Goal: Communication & Community: Answer question/provide support

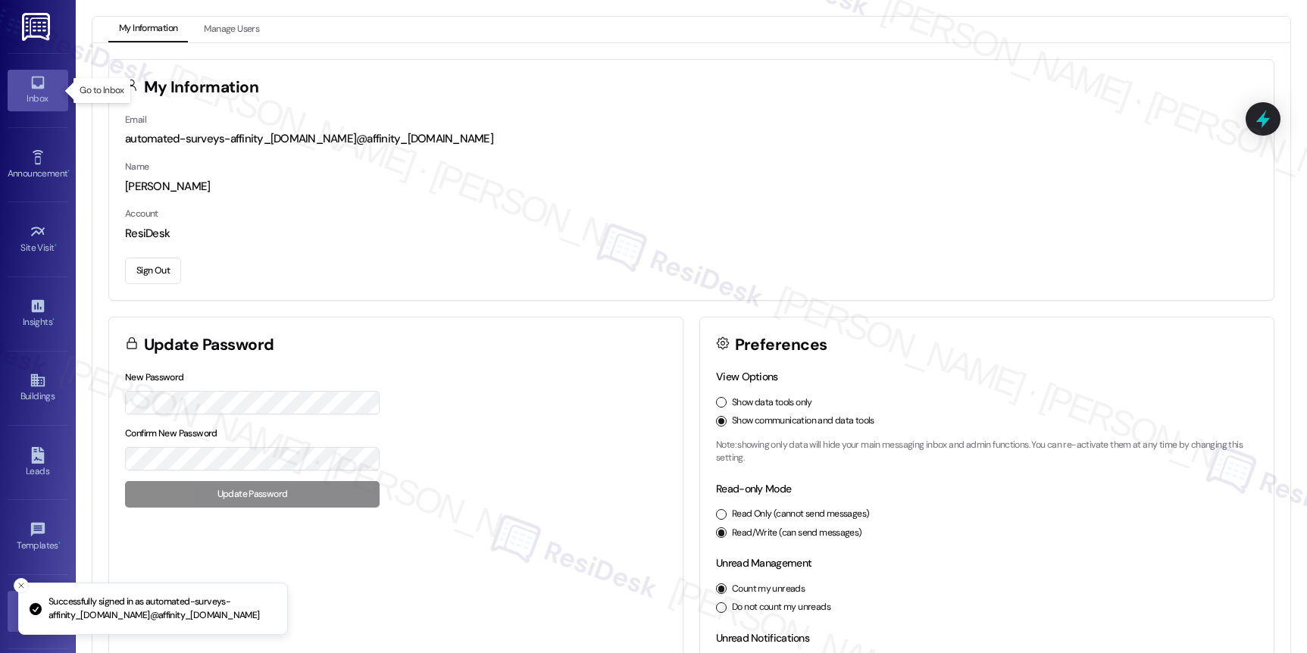
click at [36, 83] on icon at bounding box center [38, 82] width 17 height 17
click at [35, 83] on icon at bounding box center [38, 82] width 17 height 17
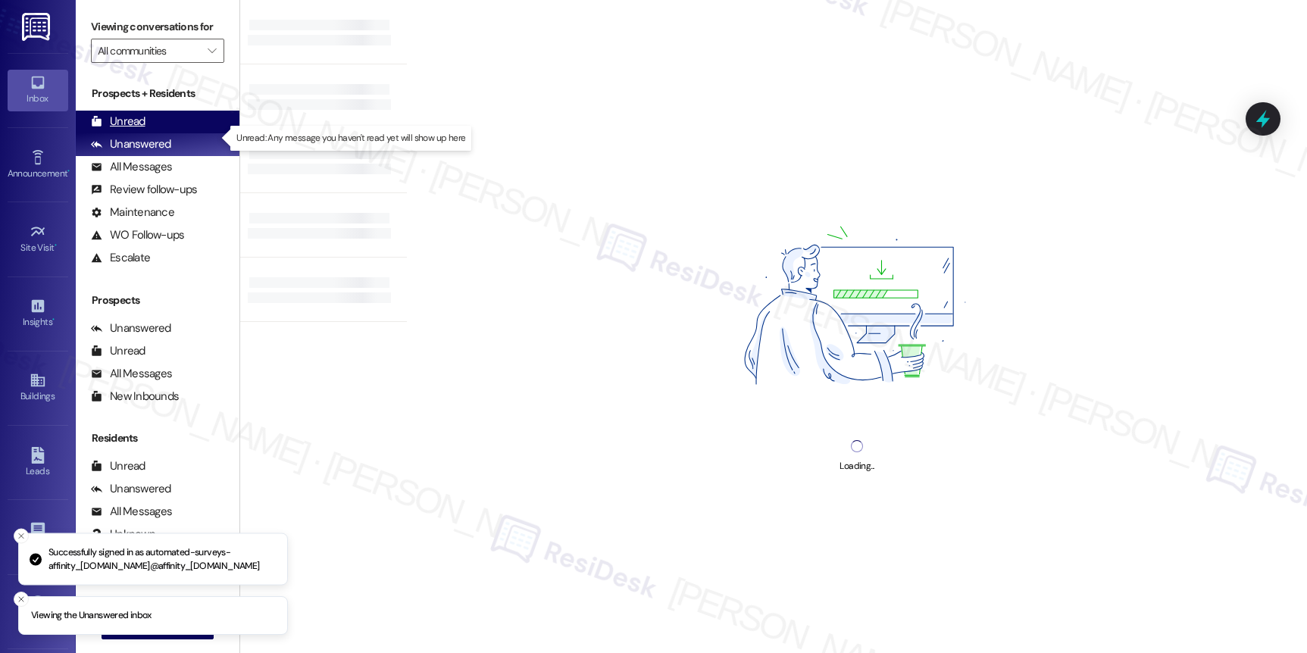
click at [118, 130] on div "Unread" at bounding box center [118, 122] width 55 height 16
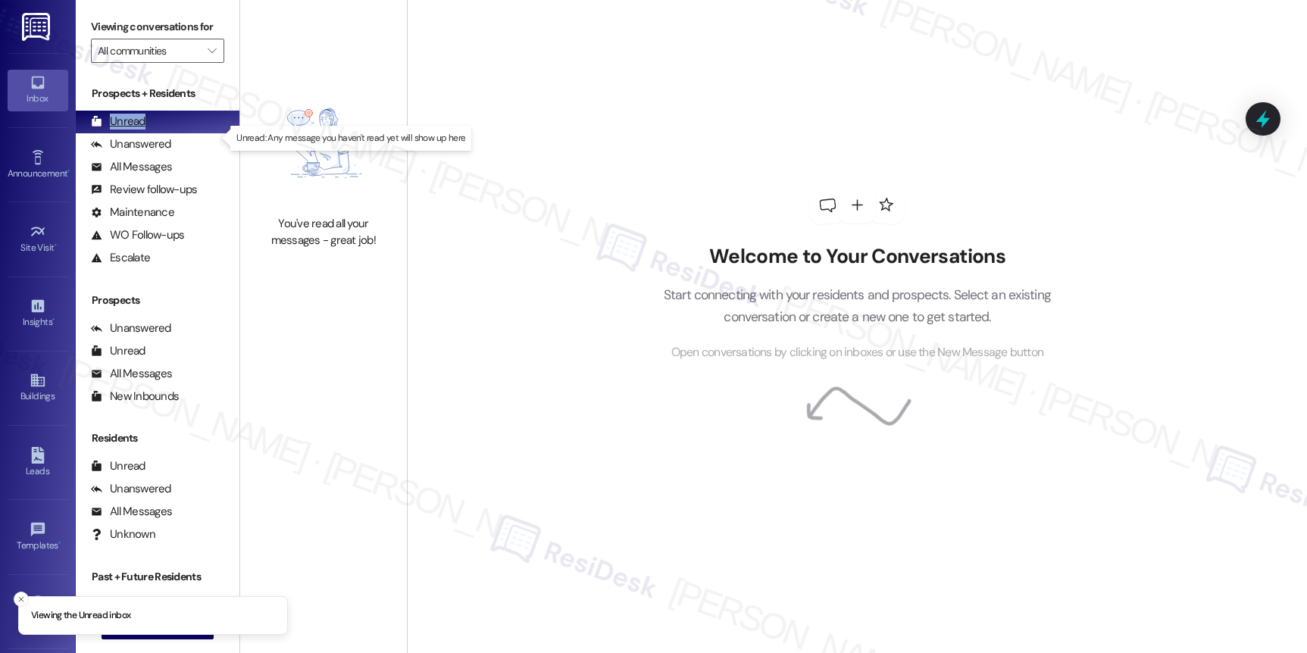
click at [118, 130] on div "Unread" at bounding box center [118, 122] width 55 height 16
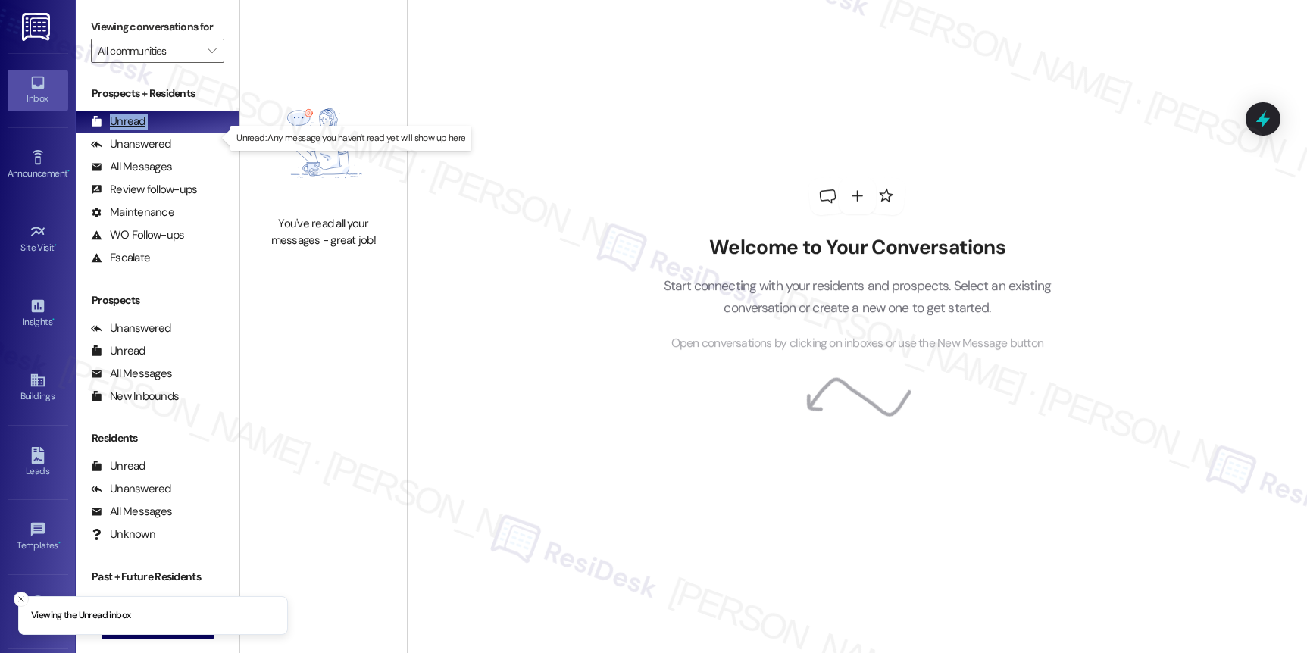
click at [118, 130] on div "Unread" at bounding box center [118, 122] width 55 height 16
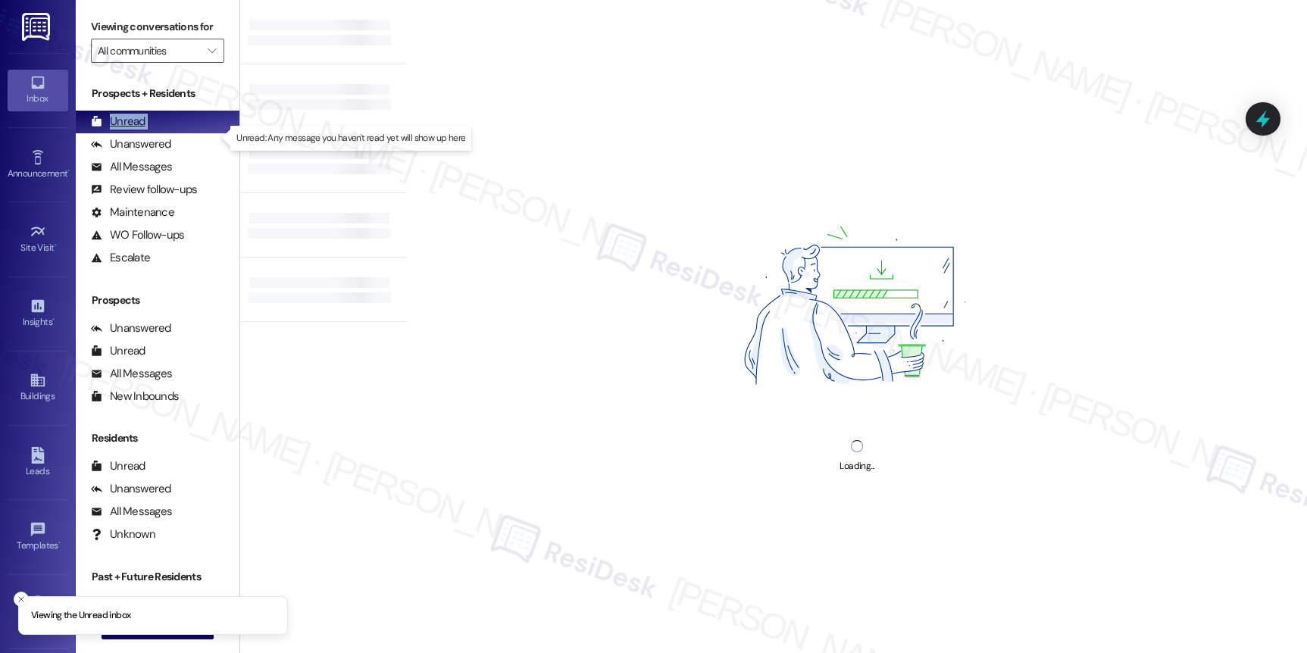
click at [118, 130] on div "Unread" at bounding box center [118, 122] width 55 height 16
click at [205, 63] on span "" at bounding box center [212, 51] width 14 height 24
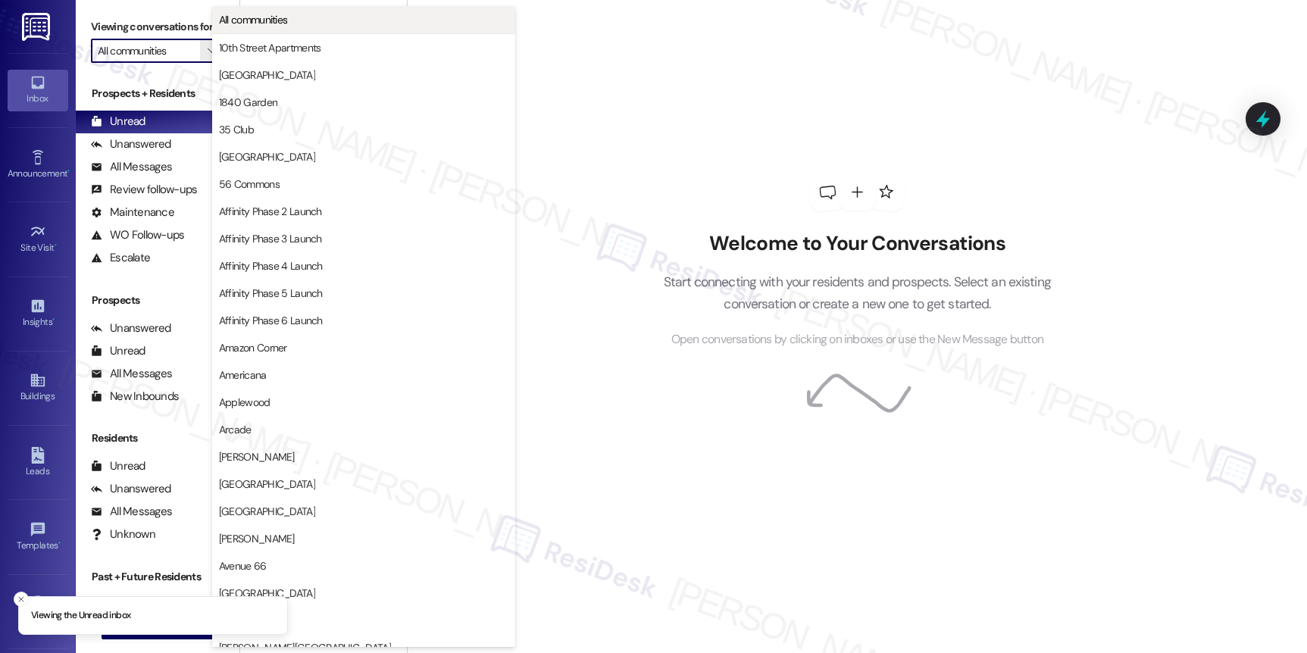
click at [247, 28] on button "All communities" at bounding box center [363, 19] width 303 height 27
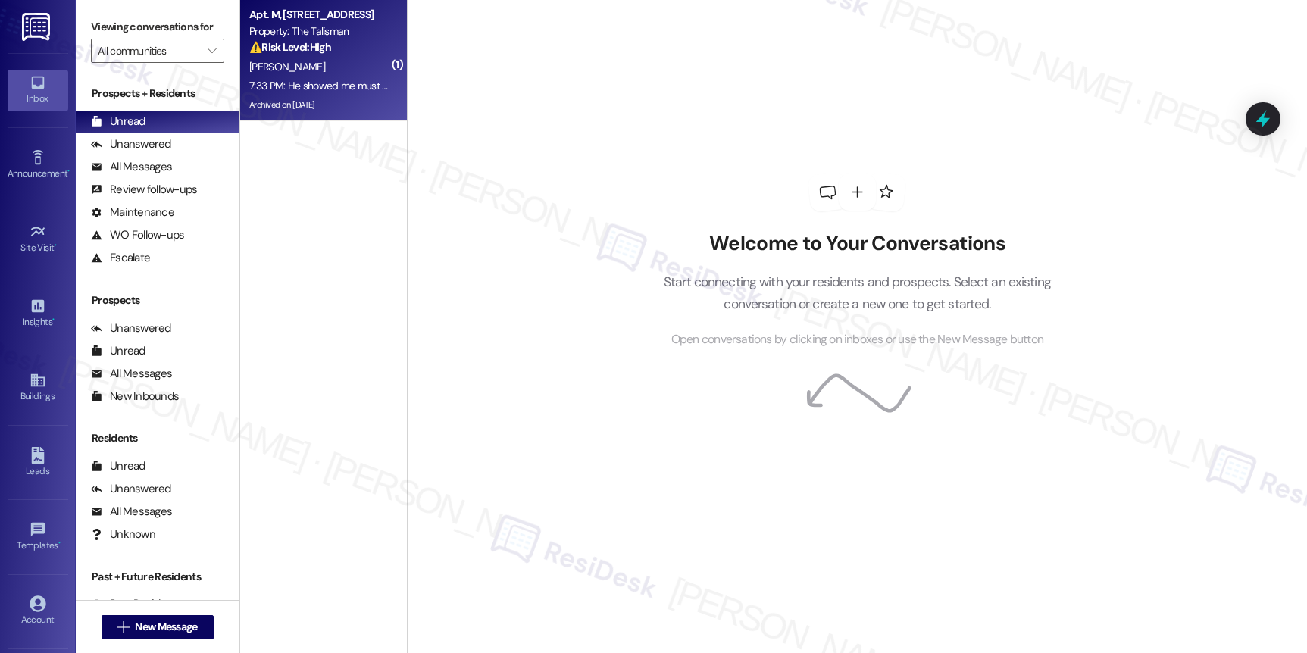
click at [327, 93] on div "7:33 PM: He showed me must been new one done with his name on it 7:33 PM: He sh…" at bounding box center [319, 86] width 143 height 19
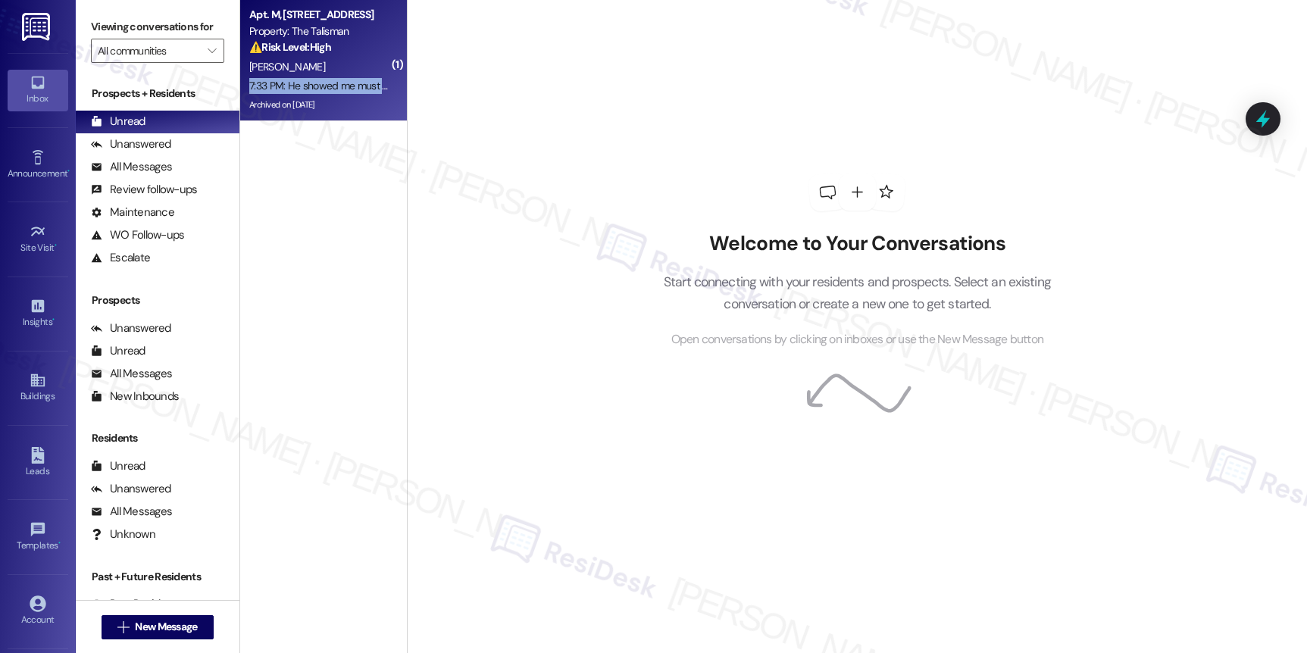
click at [327, 93] on div "7:33 PM: He showed me must been new one done with his name on it 7:33 PM: He sh…" at bounding box center [319, 86] width 143 height 19
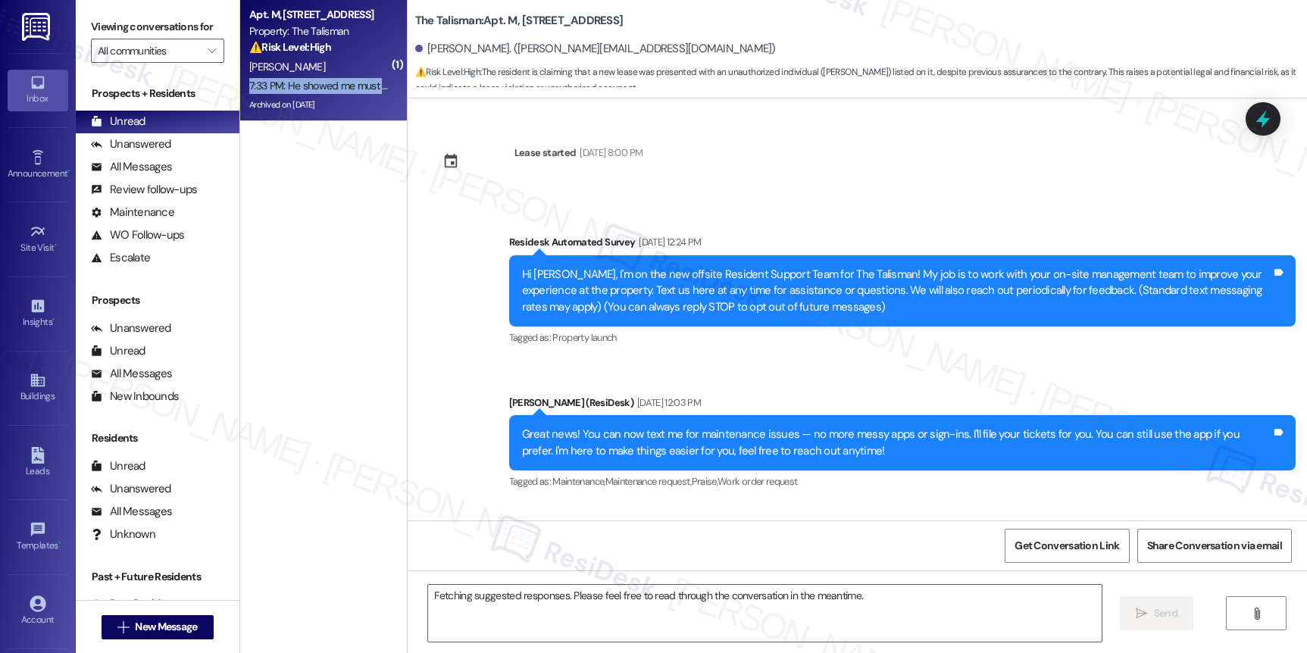
scroll to position [56178, 0]
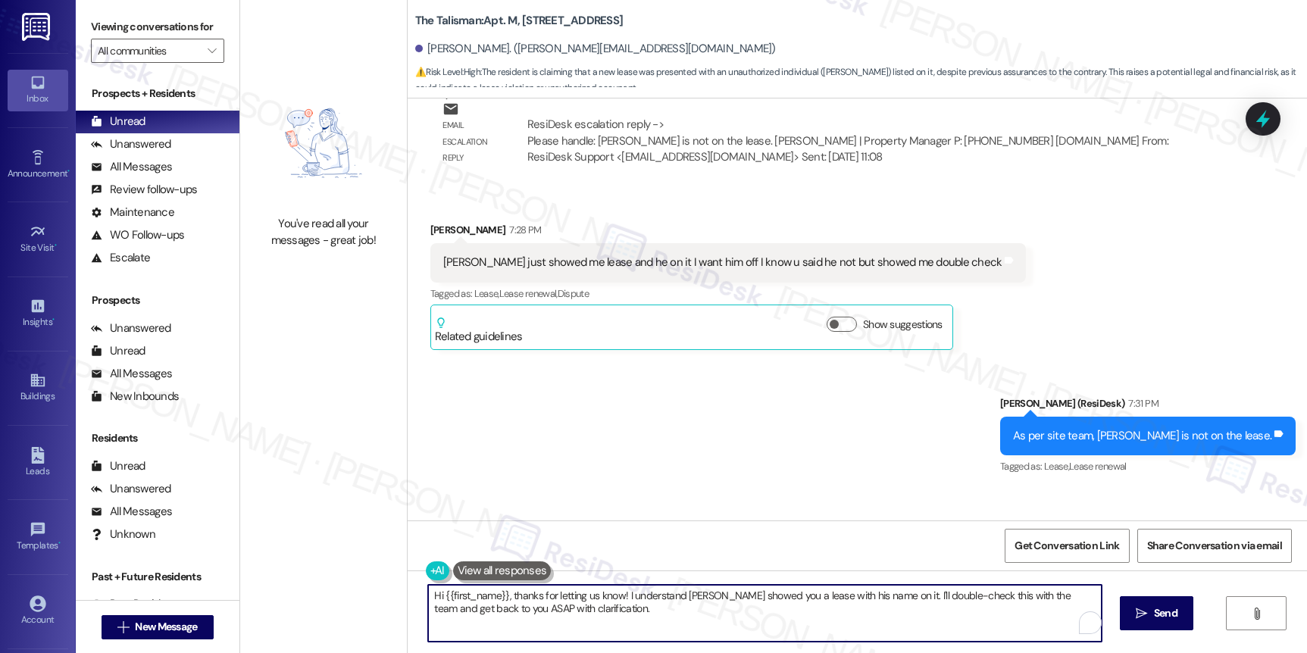
drag, startPoint x: 542, startPoint y: 598, endPoint x: 455, endPoint y: 580, distance: 88.3
click at [446, 584] on div "Hi {{first_name}}, thanks for letting us know! I understand Jeff showed you a l…" at bounding box center [757, 613] width 674 height 58
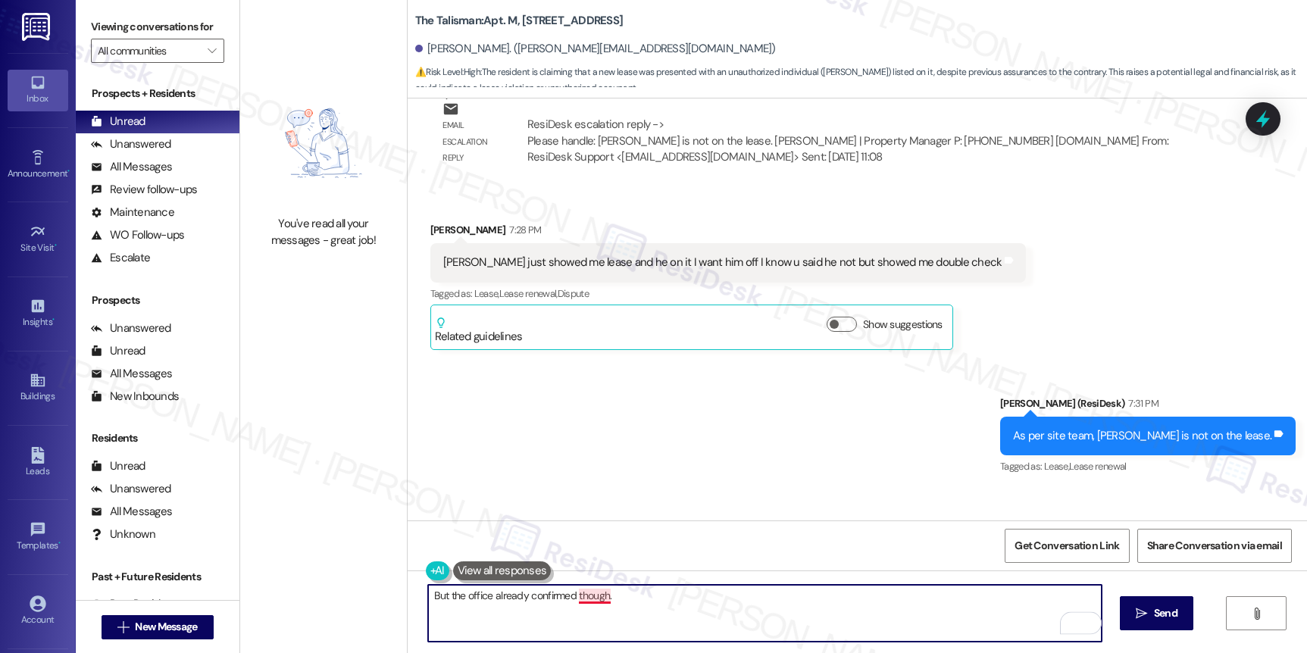
click at [587, 592] on textarea "But the office already confirmed though." at bounding box center [764, 613] width 673 height 57
click at [615, 521] on div "Get Conversation Link Share Conversation via email" at bounding box center [857, 545] width 899 height 50
drag, startPoint x: 586, startPoint y: 595, endPoint x: 577, endPoint y: 601, distance: 10.9
click at [586, 595] on textarea "But the office already confirmed though." at bounding box center [764, 613] width 673 height 57
type textarea "But the office already confirmed, though."
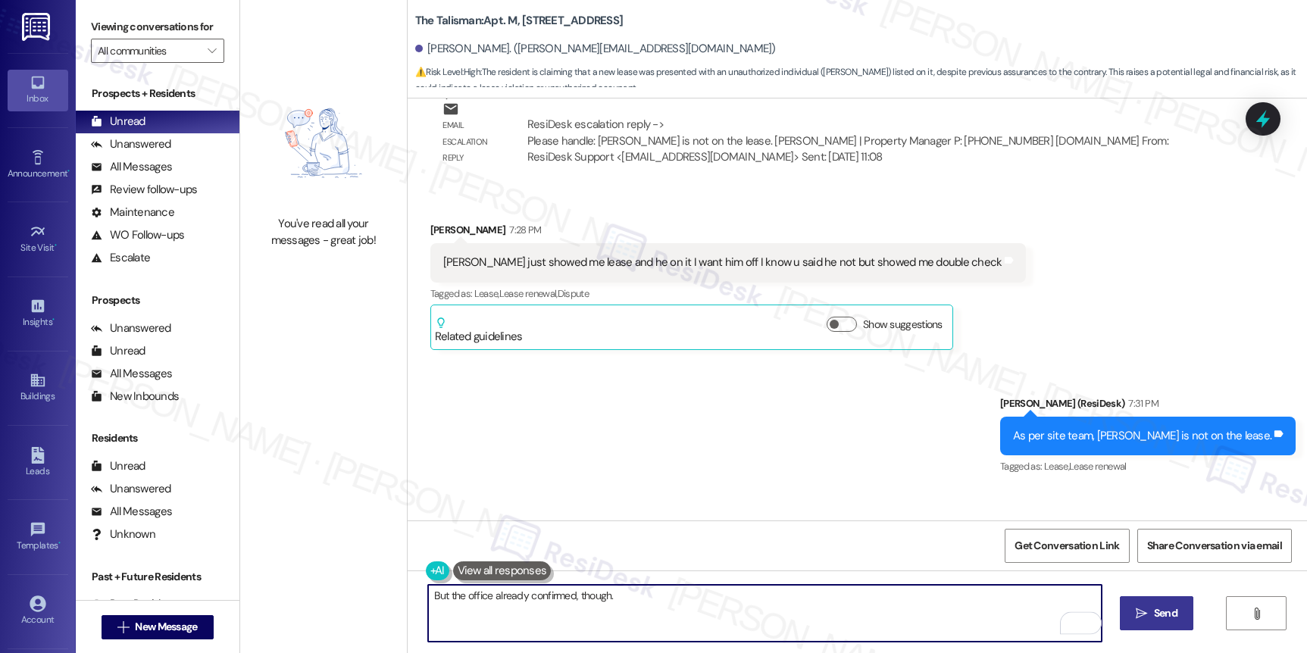
click at [1144, 601] on button " Send" at bounding box center [1156, 613] width 73 height 34
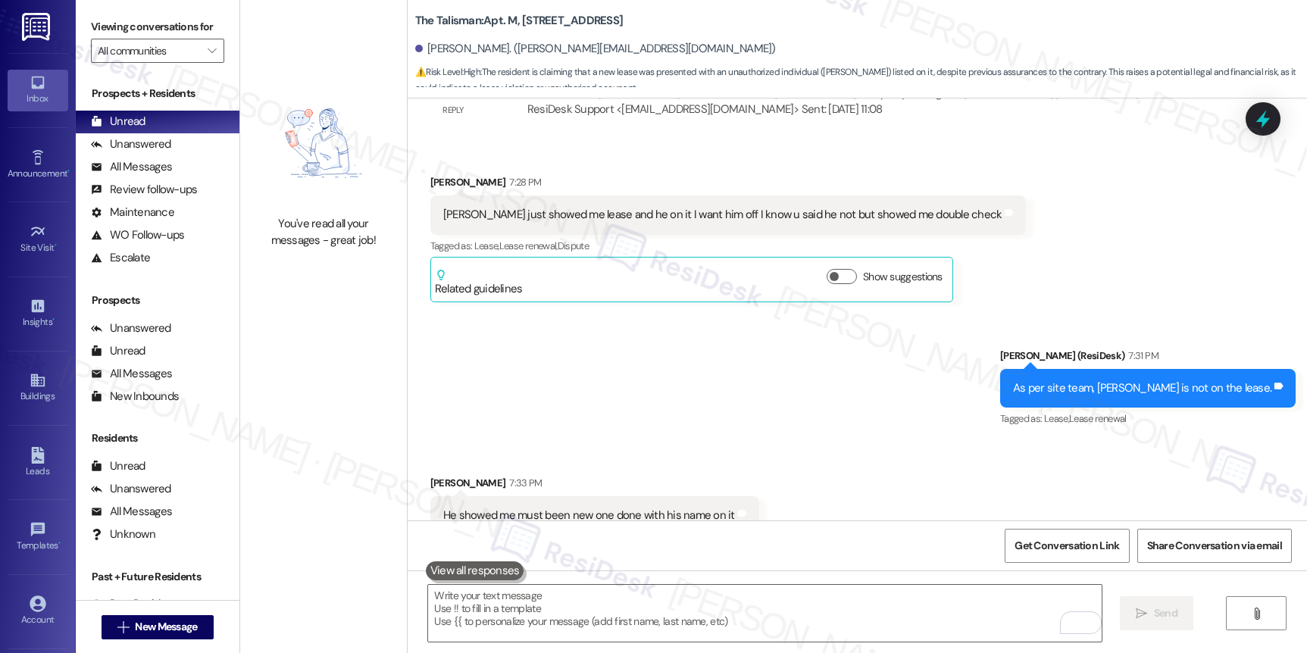
scroll to position [56284, 0]
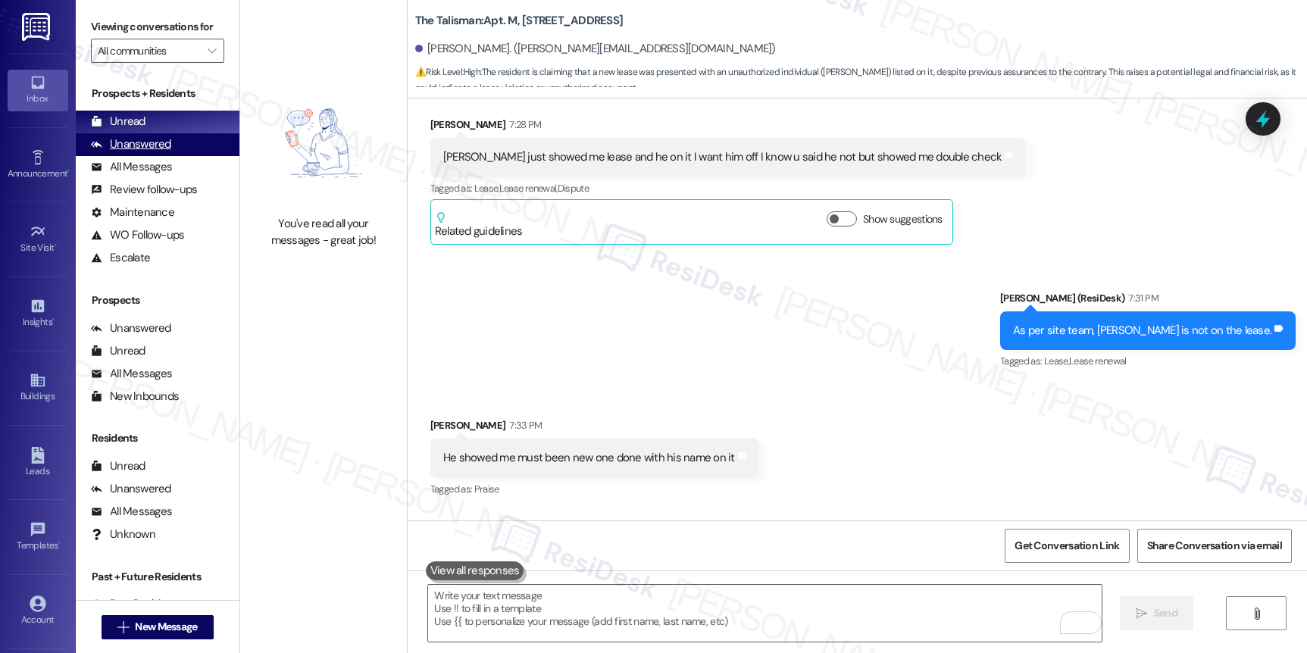
click at [170, 156] on div "Unanswered (0)" at bounding box center [158, 144] width 164 height 23
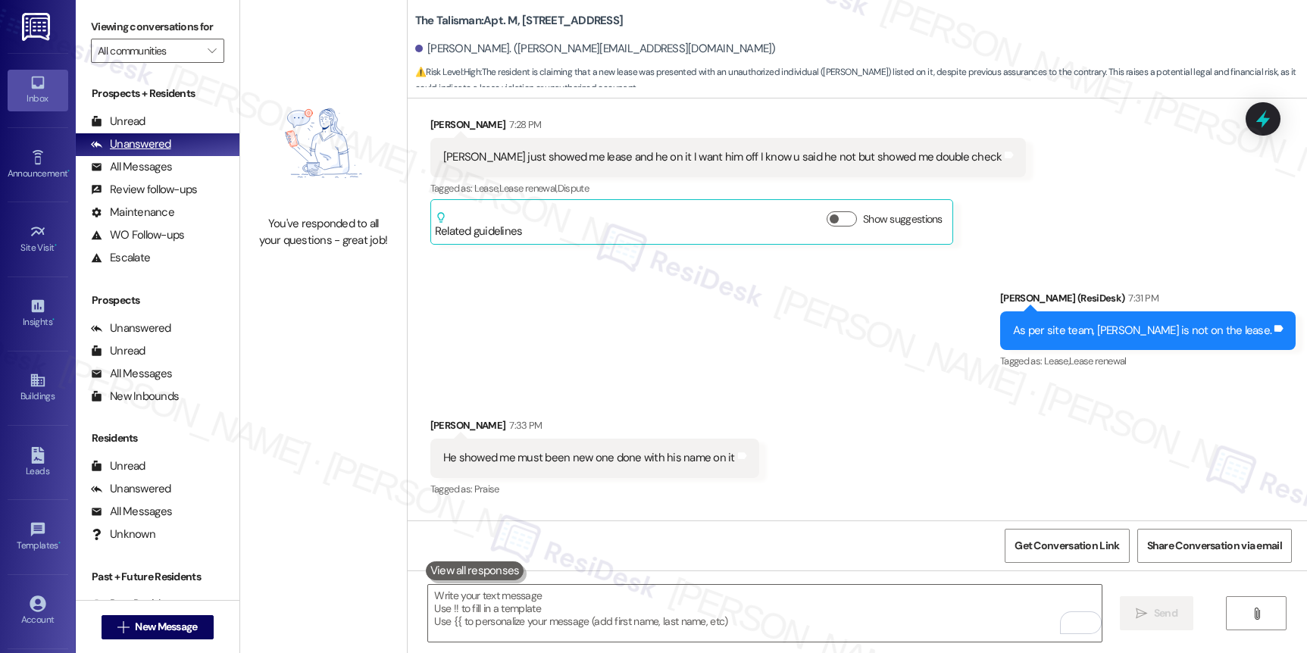
click at [170, 156] on div "Unanswered (0)" at bounding box center [158, 144] width 164 height 23
click at [168, 156] on div "Unanswered (0)" at bounding box center [158, 144] width 164 height 23
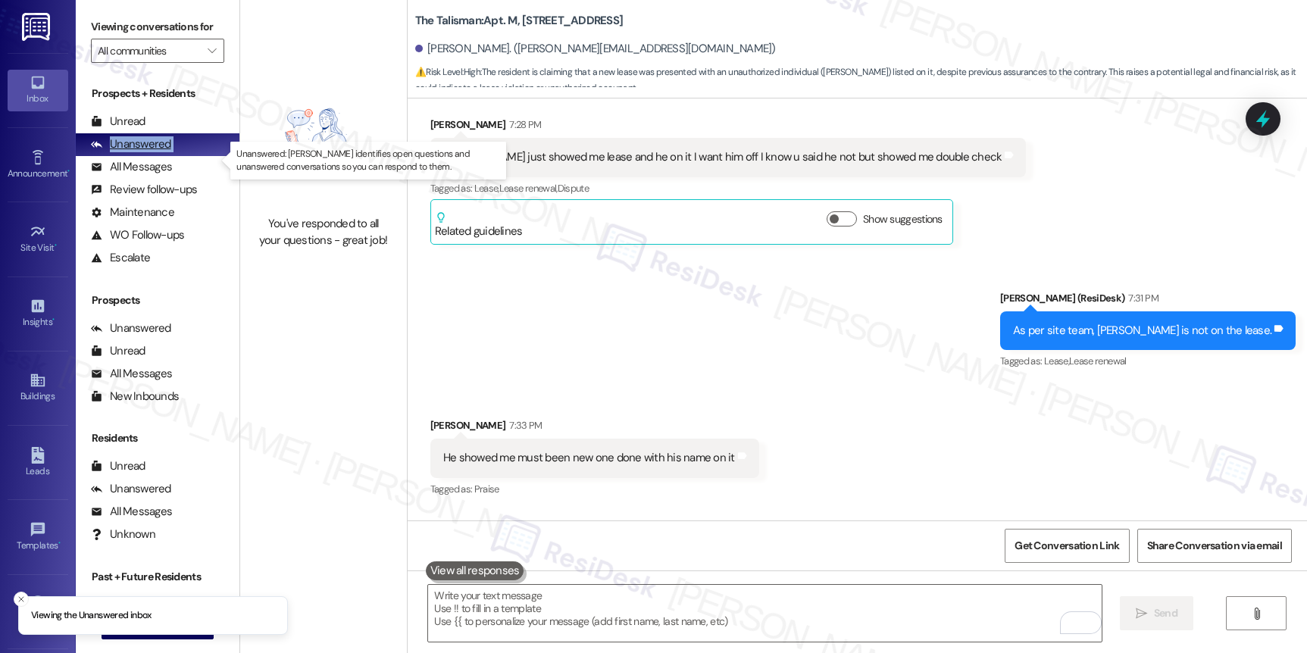
click at [156, 152] on div "Unanswered" at bounding box center [131, 144] width 80 height 16
click at [155, 152] on div "Unanswered" at bounding box center [131, 144] width 80 height 16
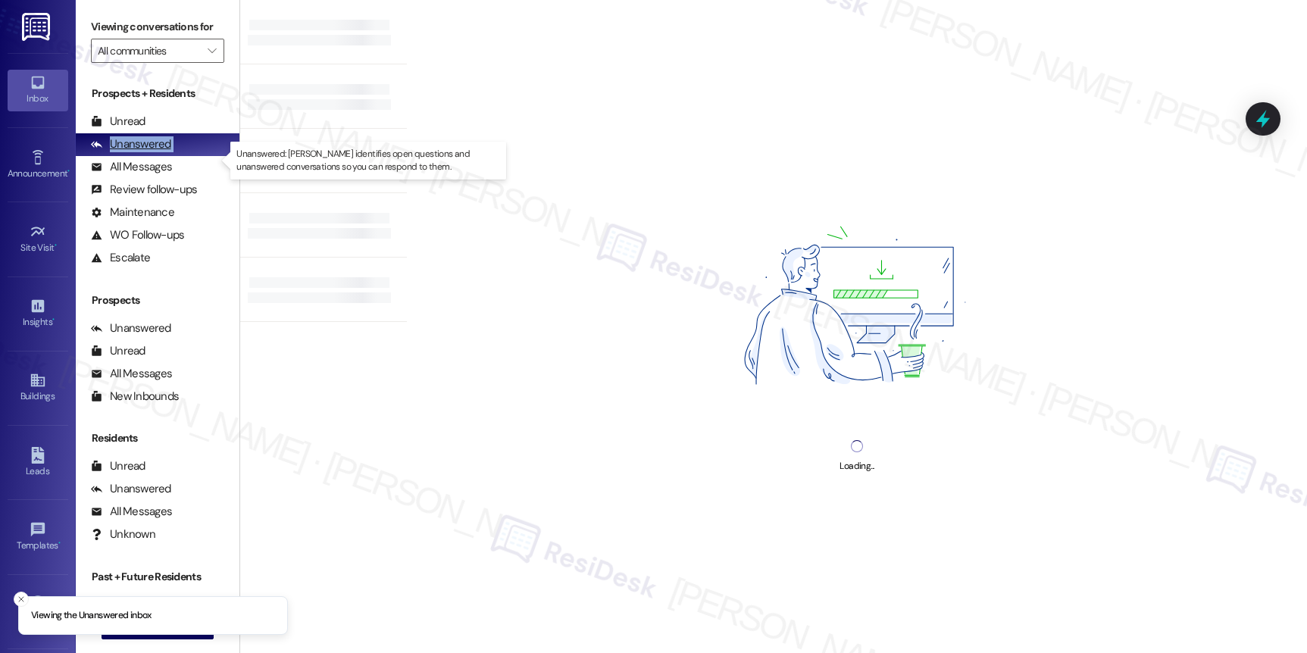
click at [155, 152] on div "Unanswered" at bounding box center [131, 144] width 80 height 16
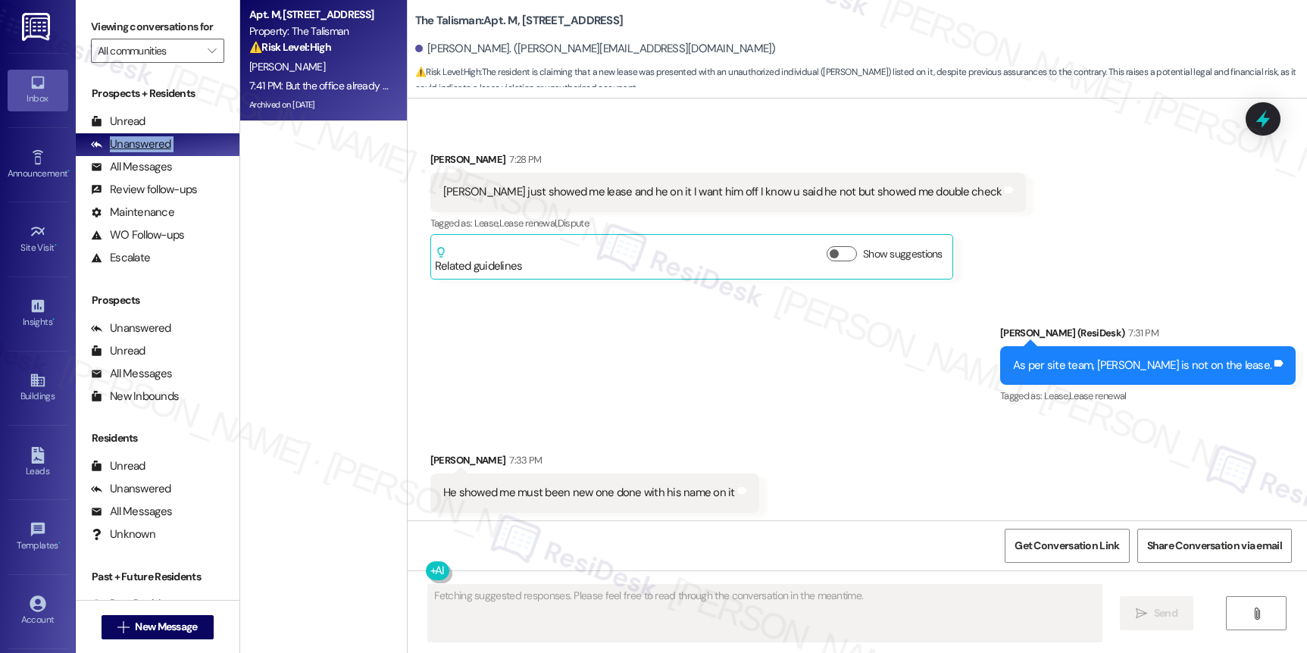
scroll to position [56178, 0]
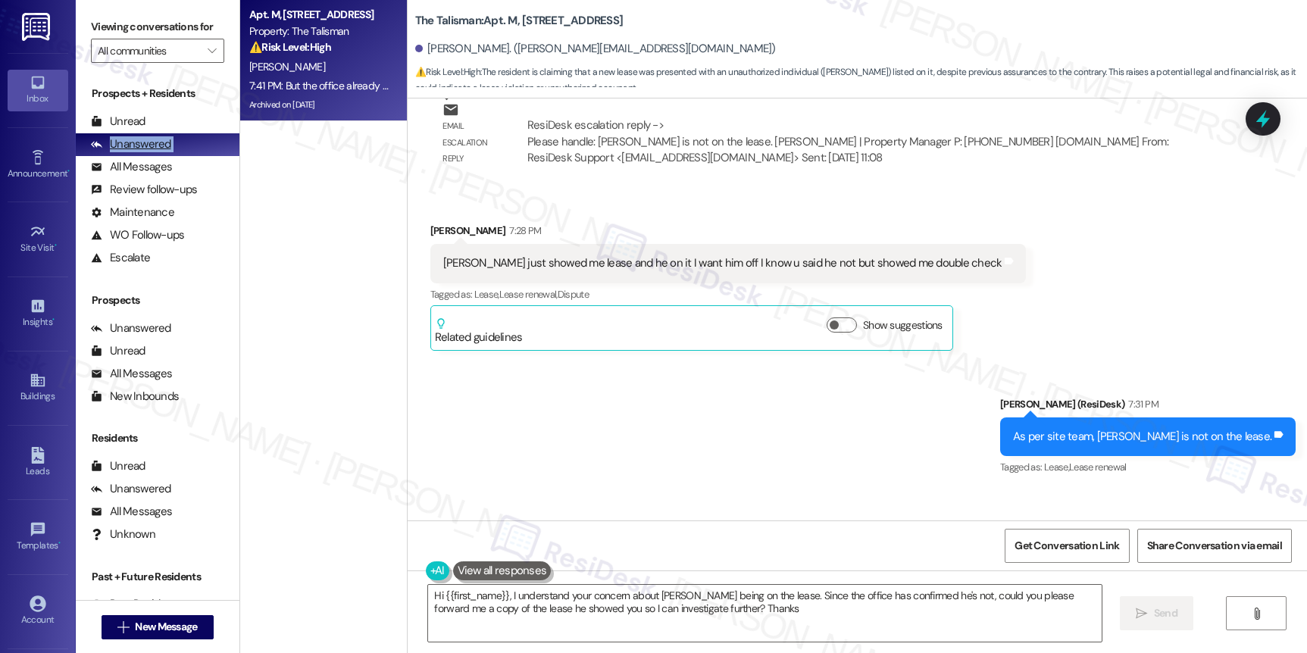
type textarea "Hi {{first_name}}, I understand your concern about Jeff being on the lease. Sin…"
click at [145, 133] on div "Unread (0)" at bounding box center [158, 122] width 164 height 23
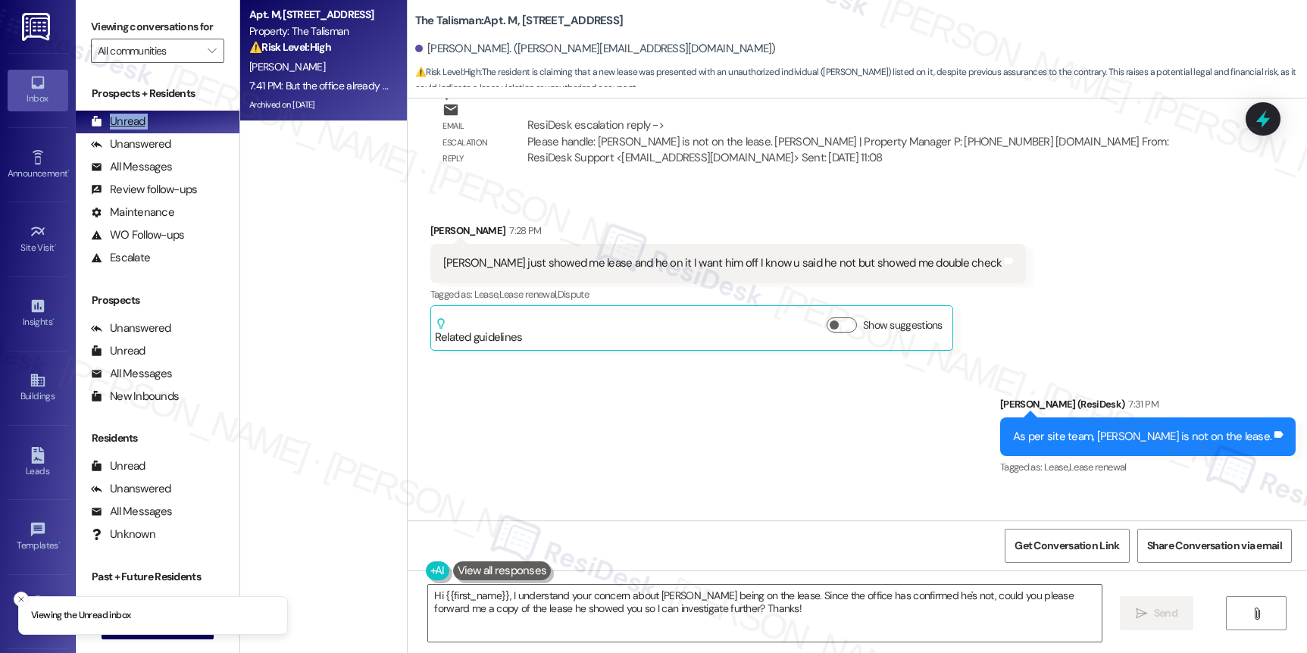
click at [138, 130] on div "Unread" at bounding box center [118, 122] width 55 height 16
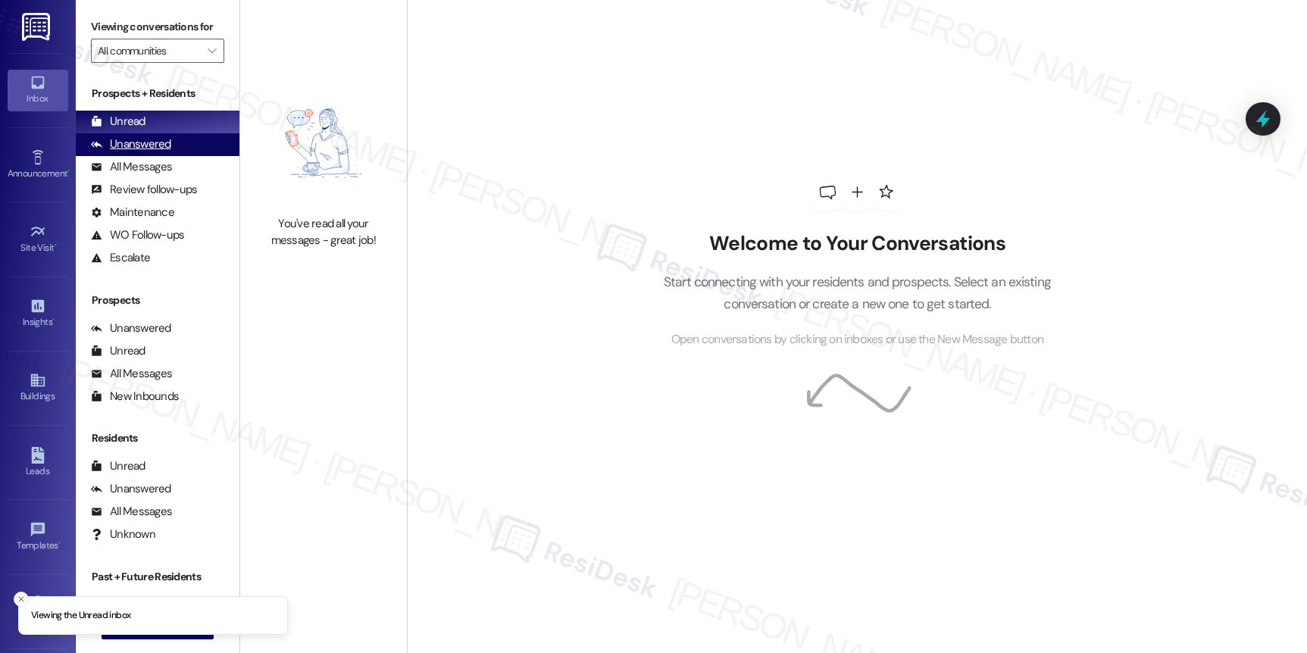
click at [177, 156] on div "Unanswered (0)" at bounding box center [158, 144] width 164 height 23
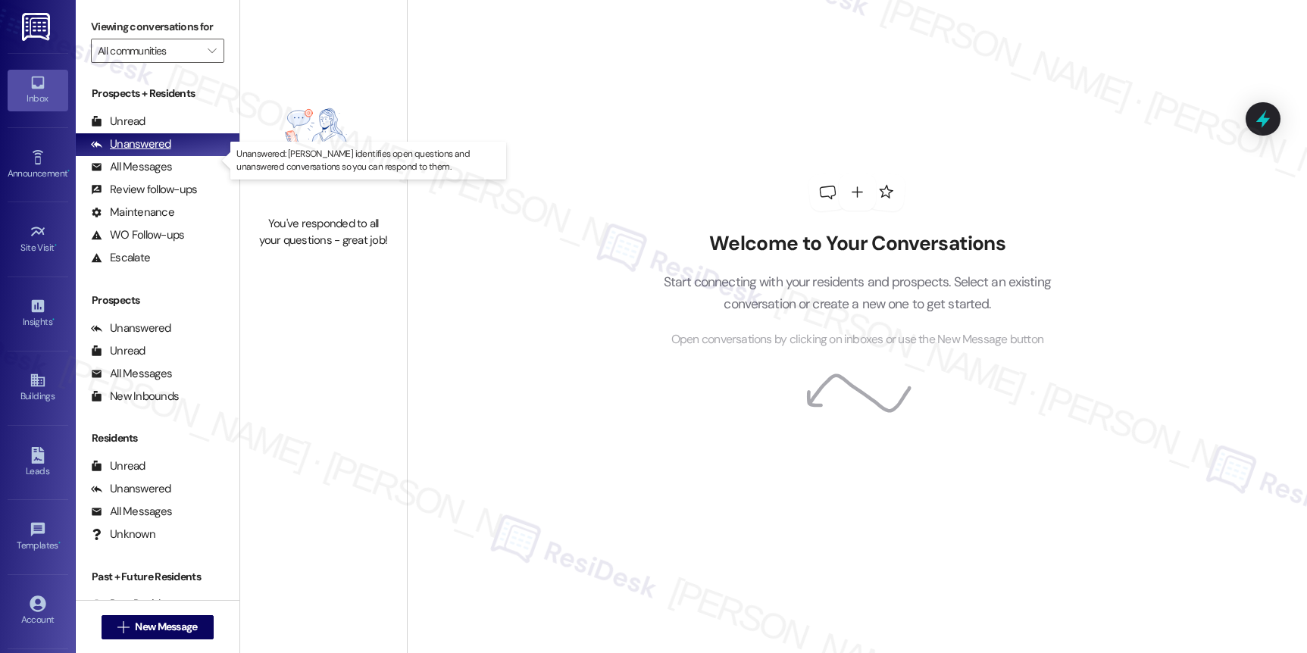
click at [177, 156] on div "Unanswered (0)" at bounding box center [158, 144] width 164 height 23
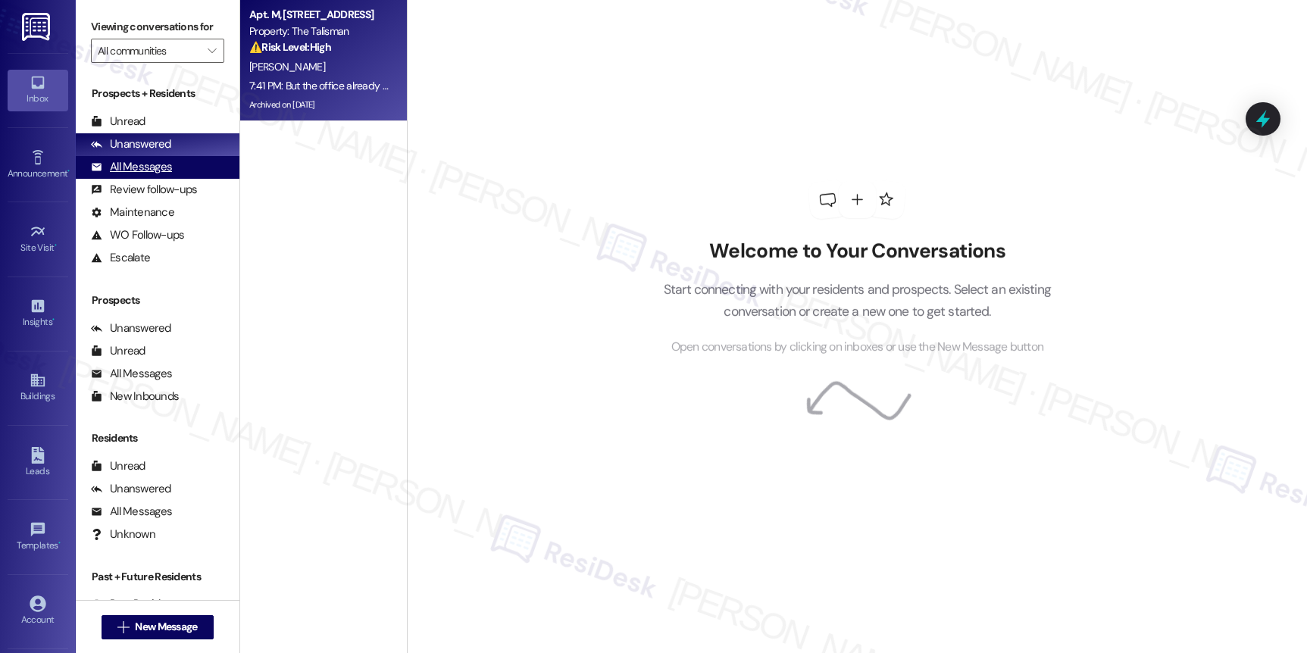
click at [128, 175] on div "All Messages" at bounding box center [131, 167] width 81 height 16
click at [127, 175] on div "All Messages" at bounding box center [131, 167] width 81 height 16
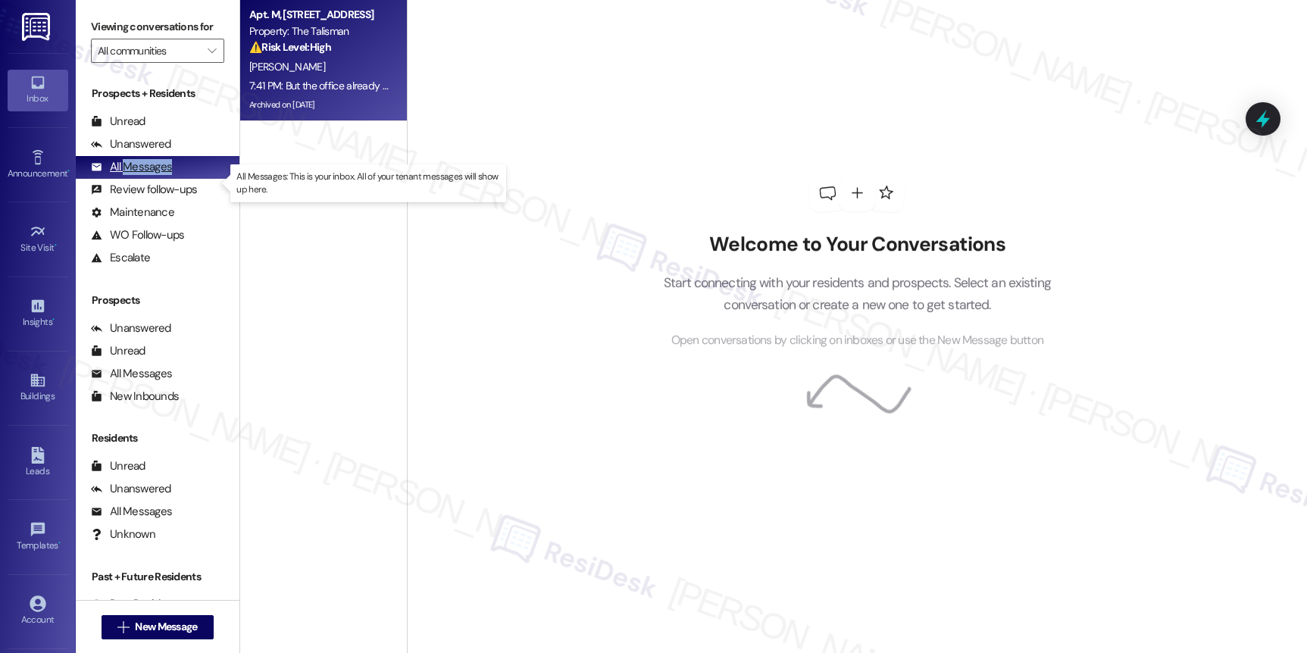
click at [127, 175] on div "All Messages" at bounding box center [131, 167] width 81 height 16
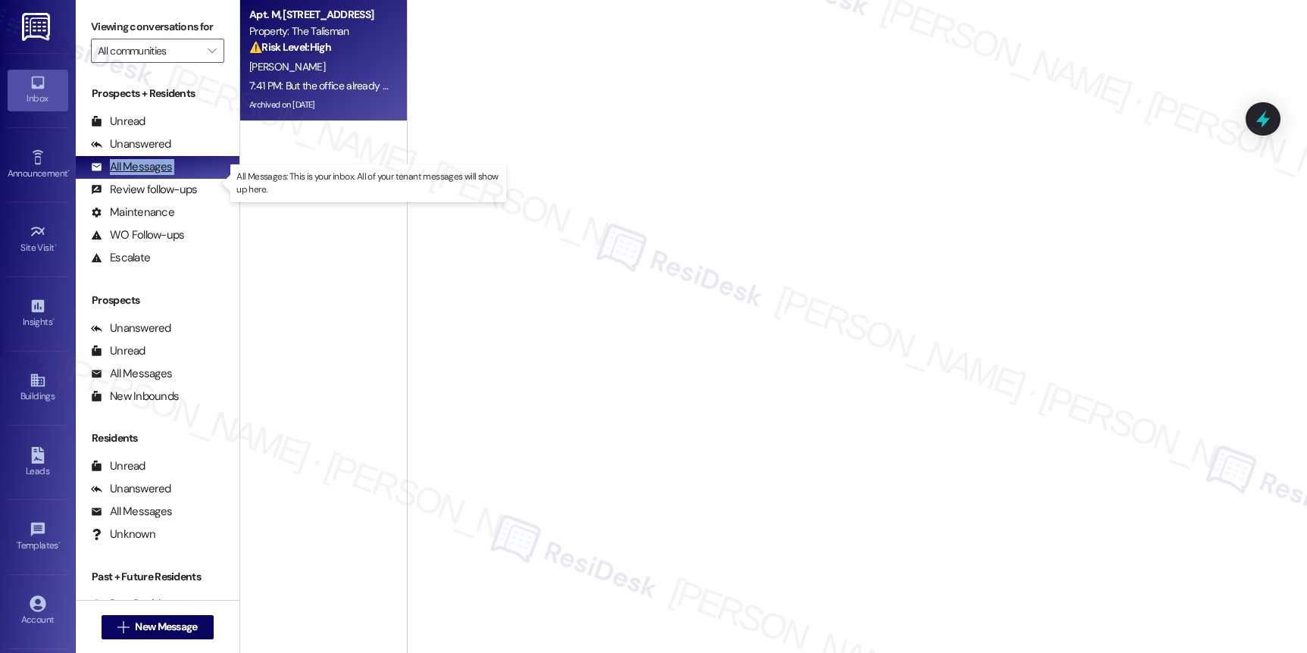
click at [128, 175] on div "All Messages" at bounding box center [131, 167] width 81 height 16
click at [129, 175] on div "All Messages" at bounding box center [131, 167] width 81 height 16
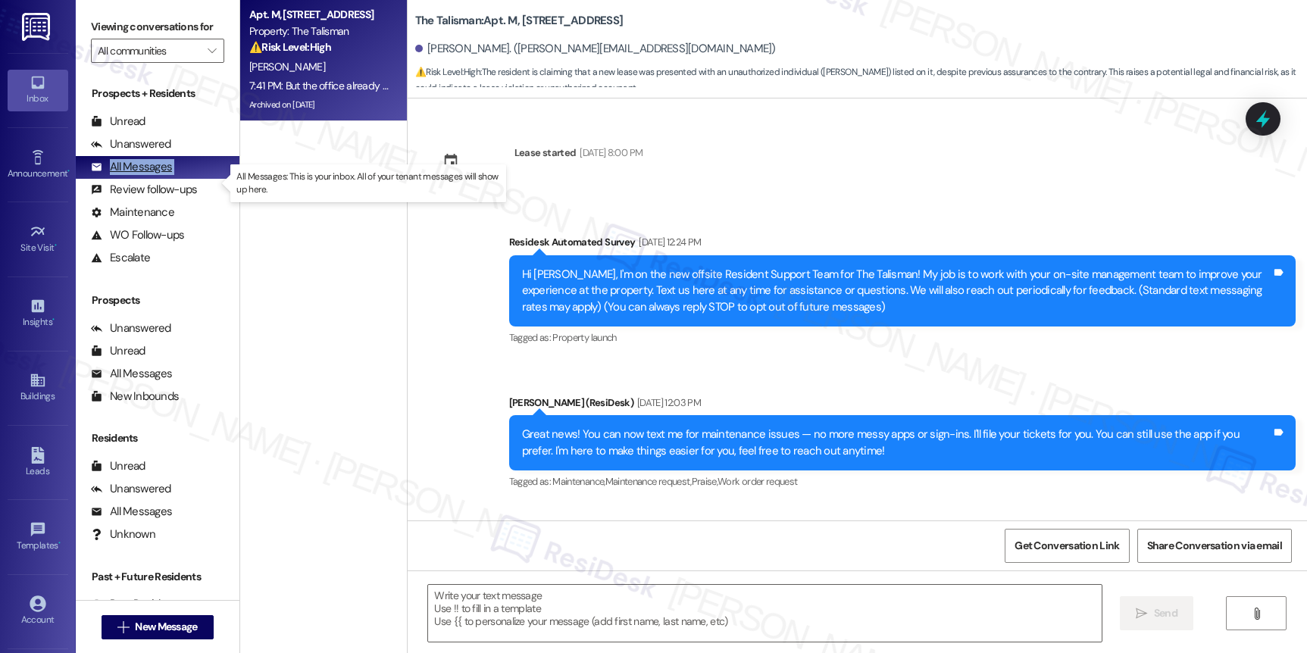
click at [130, 175] on div "All Messages" at bounding box center [131, 167] width 81 height 16
click at [131, 175] on div "All Messages" at bounding box center [131, 167] width 81 height 16
click at [132, 175] on div "All Messages" at bounding box center [131, 167] width 81 height 16
click at [133, 175] on div "All Messages" at bounding box center [131, 167] width 81 height 16
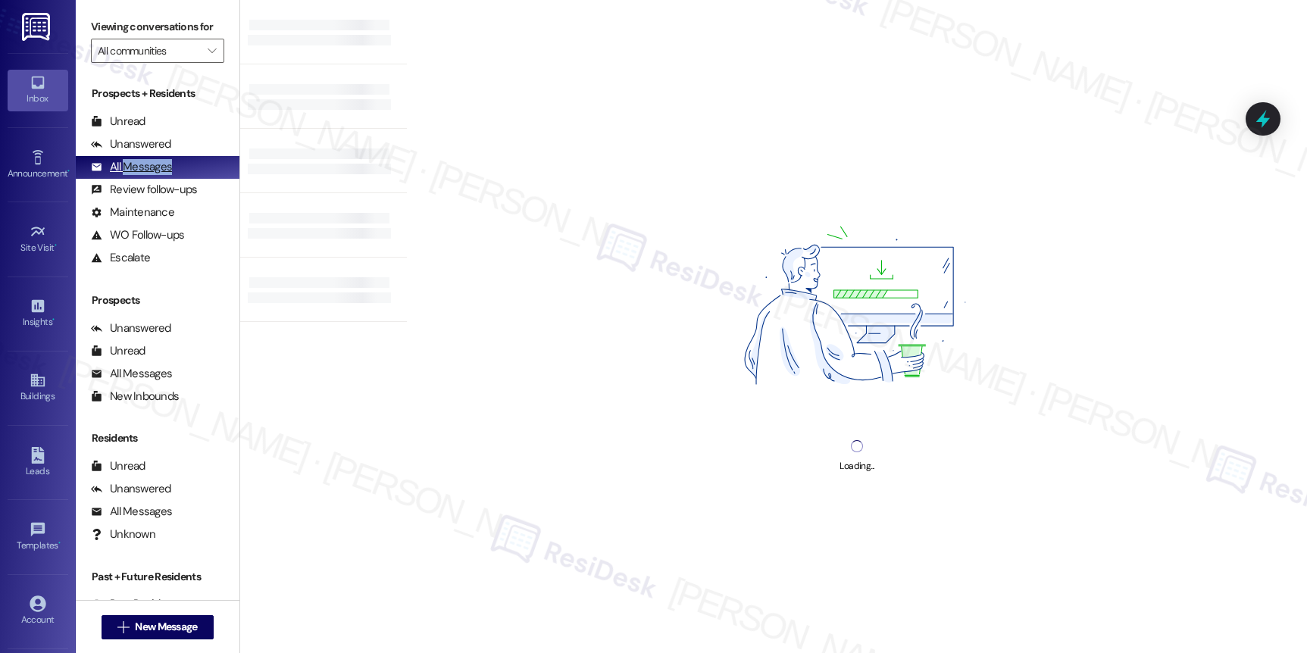
click at [133, 175] on div "All Messages" at bounding box center [131, 167] width 81 height 16
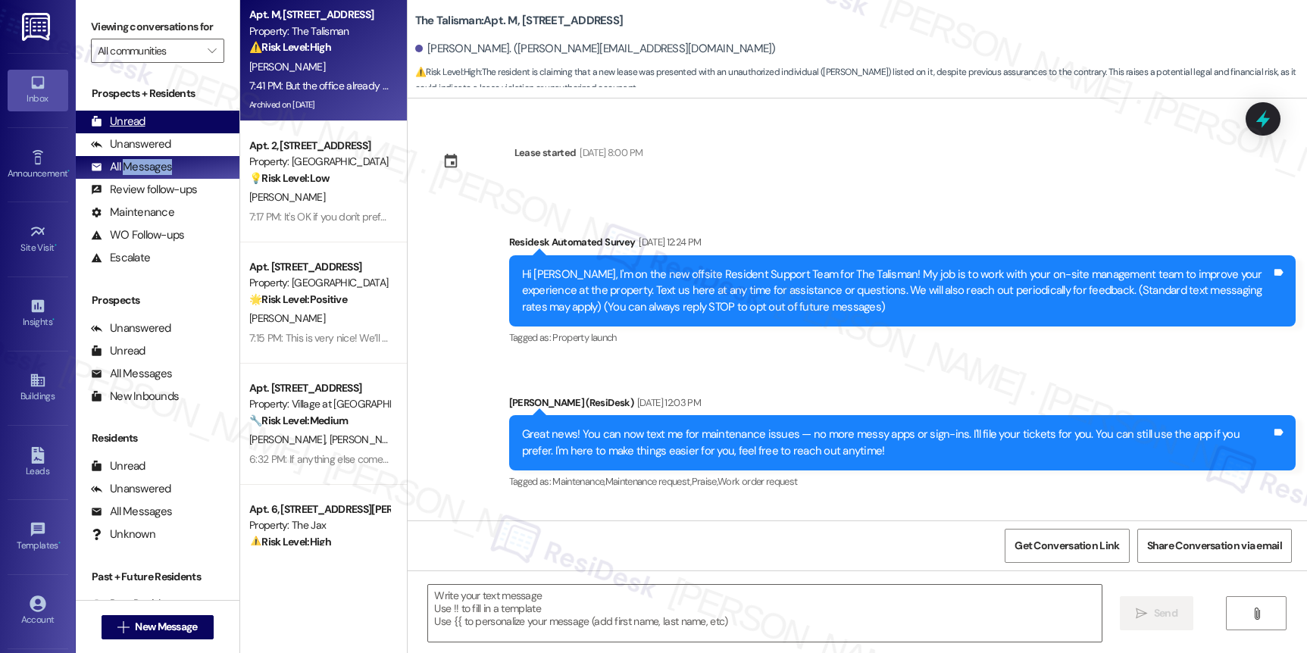
drag, startPoint x: 123, startPoint y: 129, endPoint x: 125, endPoint y: 139, distance: 10.1
click at [123, 130] on div "Unread (0)" at bounding box center [158, 122] width 164 height 23
click at [125, 130] on div "Unread" at bounding box center [118, 122] width 55 height 16
type textarea "Fetching suggested responses. Please feel free to read through the conversation…"
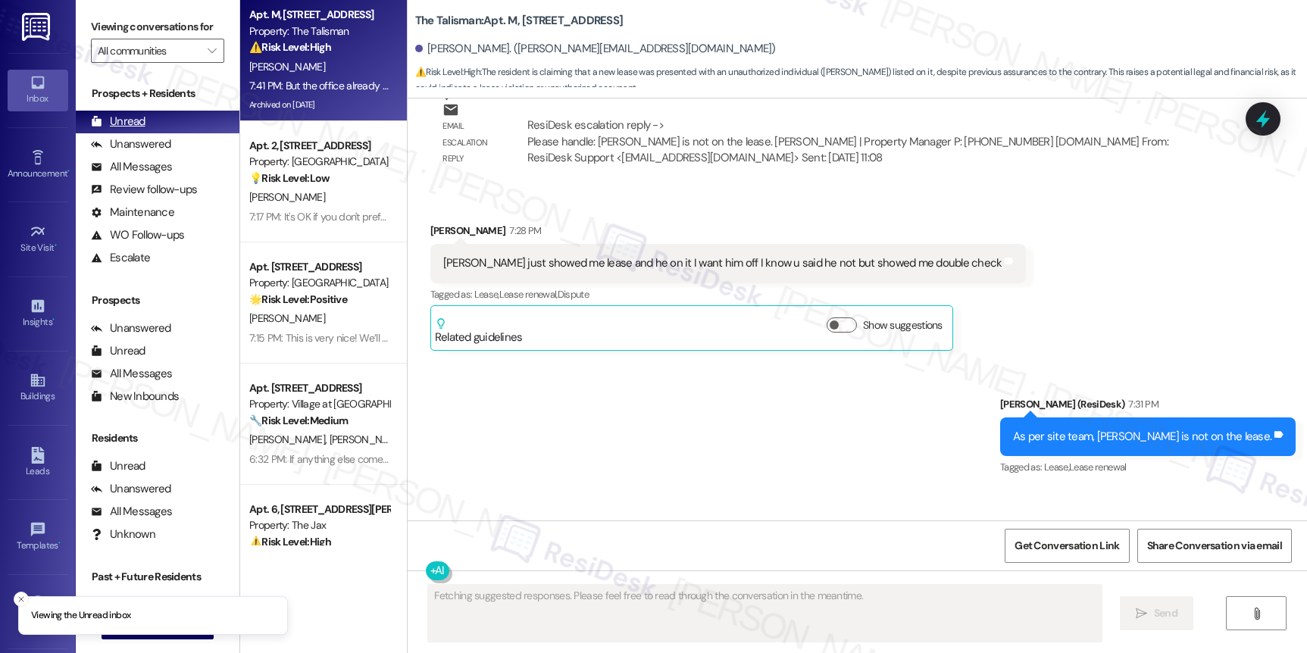
click at [125, 130] on div "Unread" at bounding box center [118, 122] width 55 height 16
click at [124, 130] on div "Unread" at bounding box center [118, 122] width 55 height 16
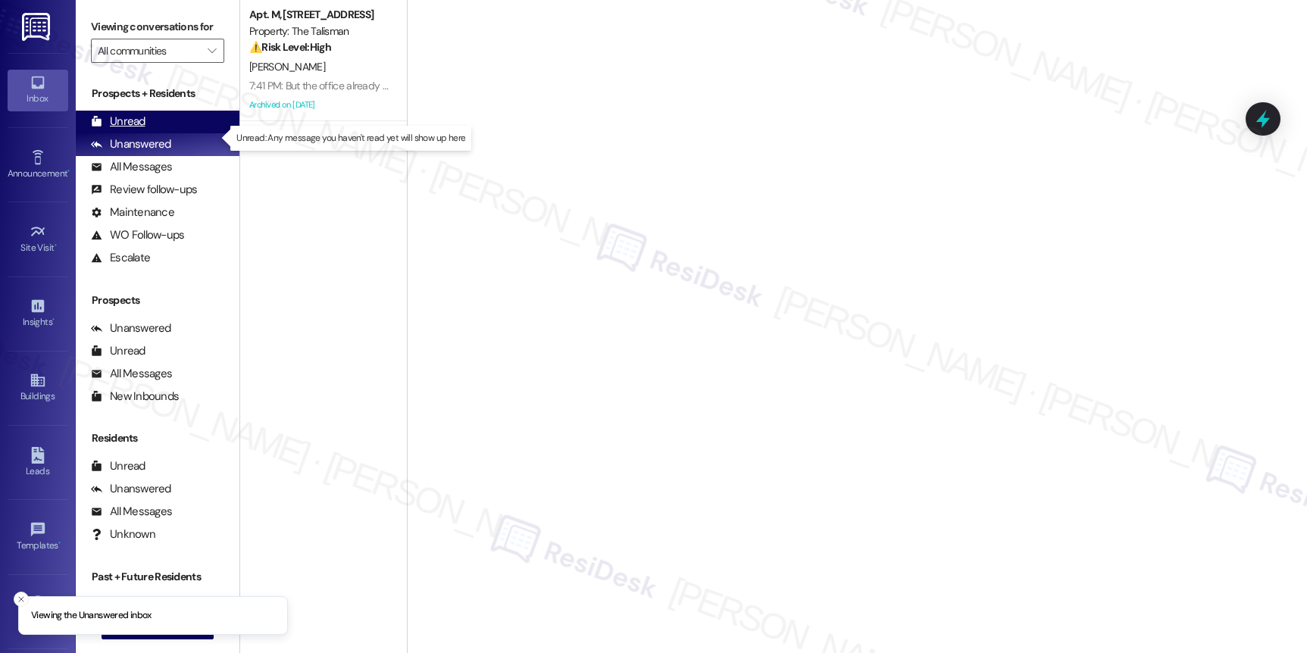
click at [130, 130] on div "Unread" at bounding box center [118, 122] width 55 height 16
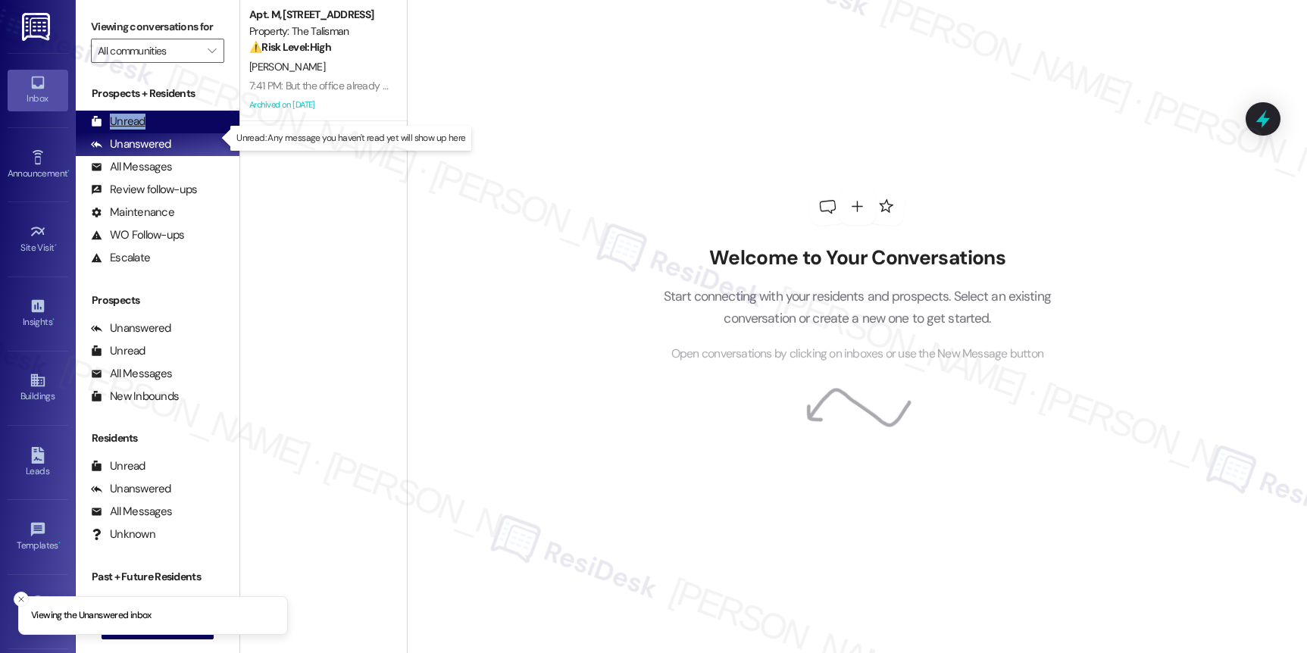
click at [130, 130] on div "Unread" at bounding box center [118, 122] width 55 height 16
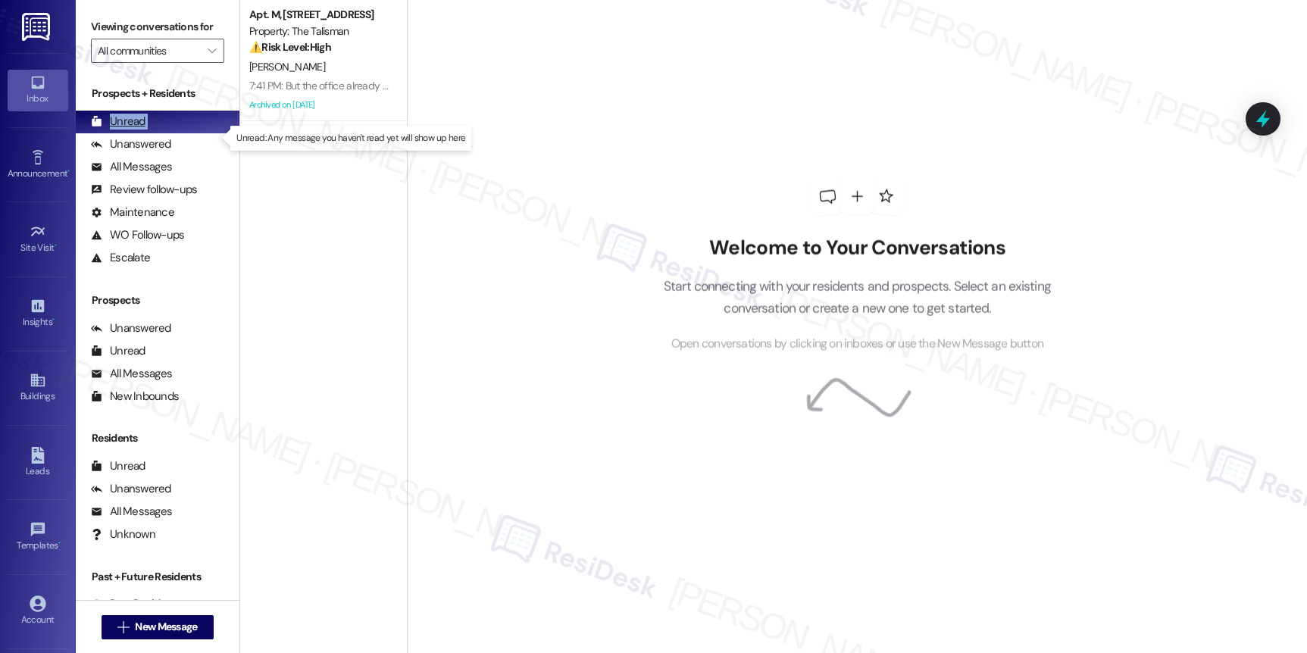
click at [130, 130] on div "Unread" at bounding box center [118, 122] width 55 height 16
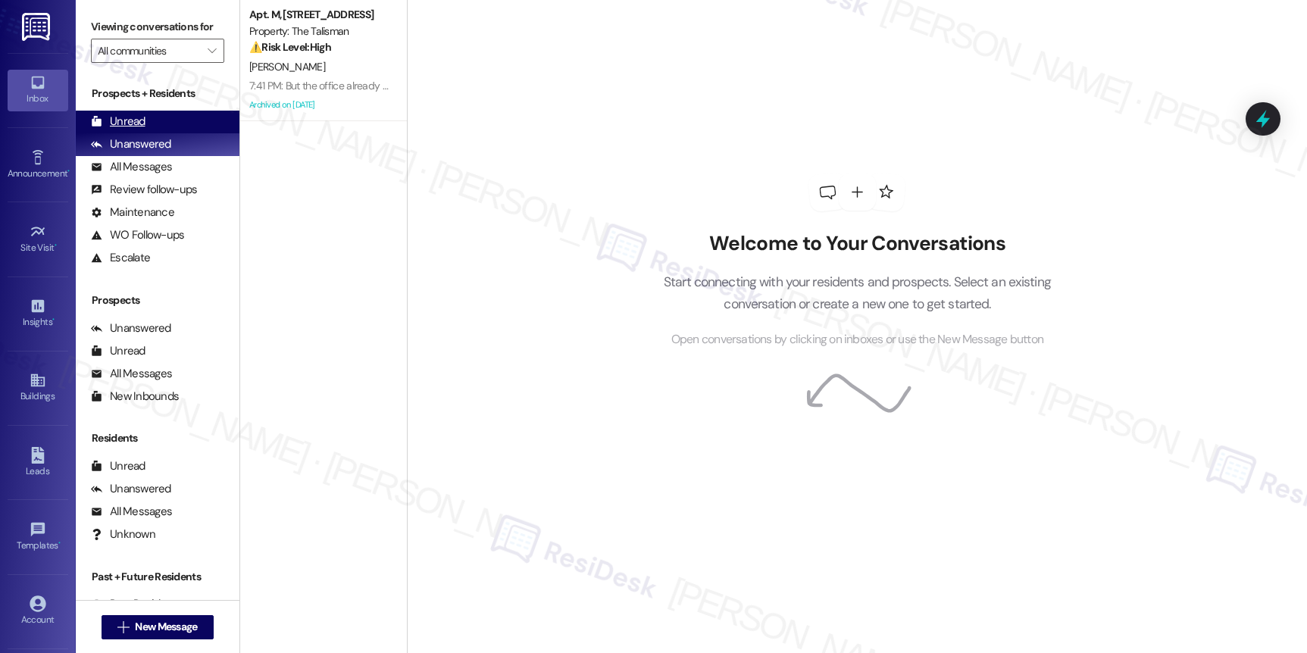
click at [127, 130] on div "Unread" at bounding box center [118, 122] width 55 height 16
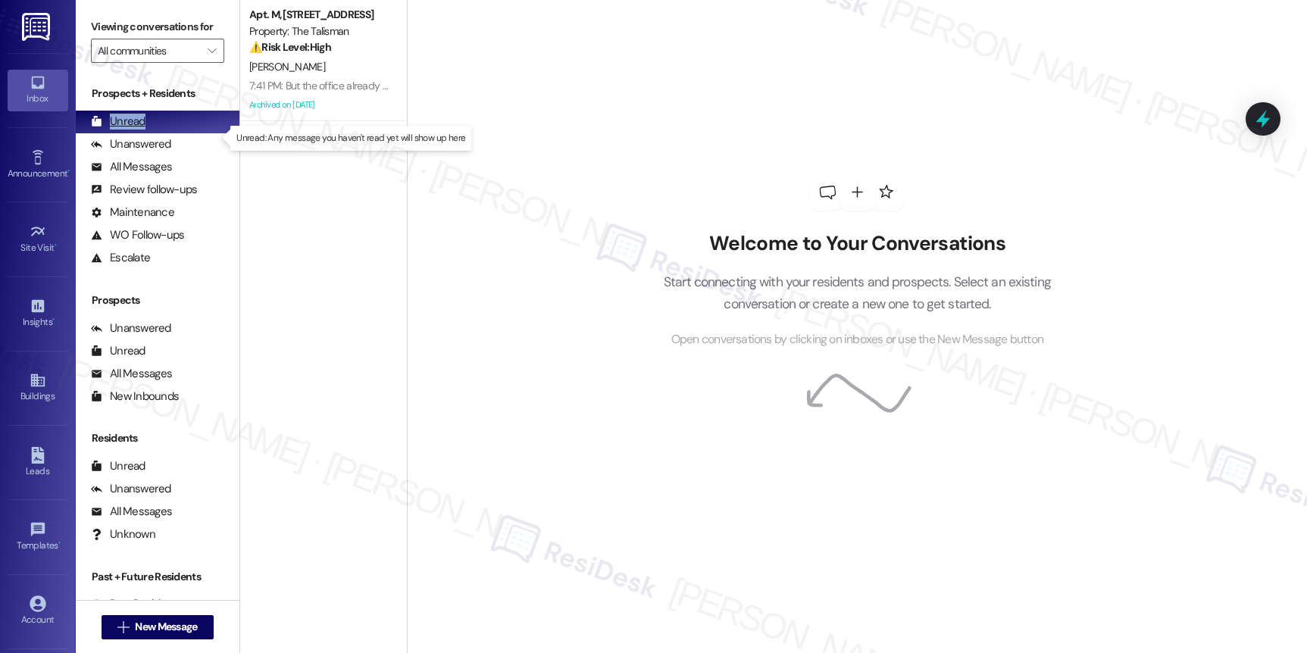
click at [127, 130] on div "Unread" at bounding box center [118, 122] width 55 height 16
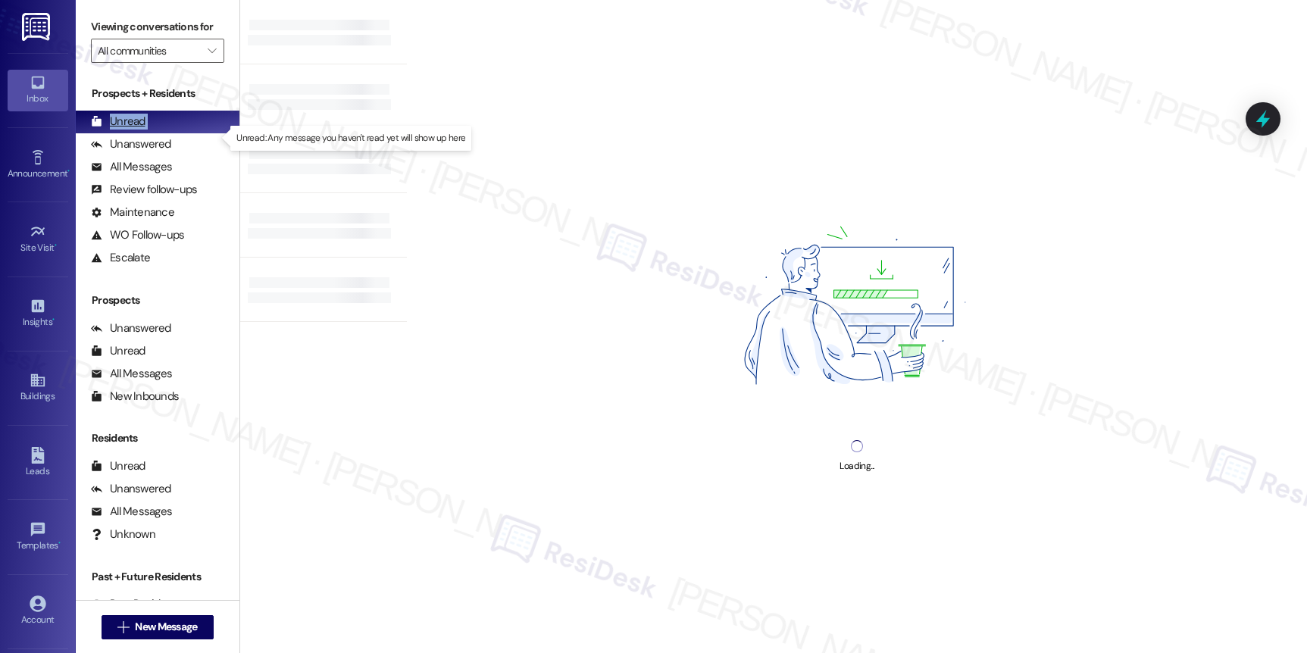
click at [127, 130] on div "Unread" at bounding box center [118, 122] width 55 height 16
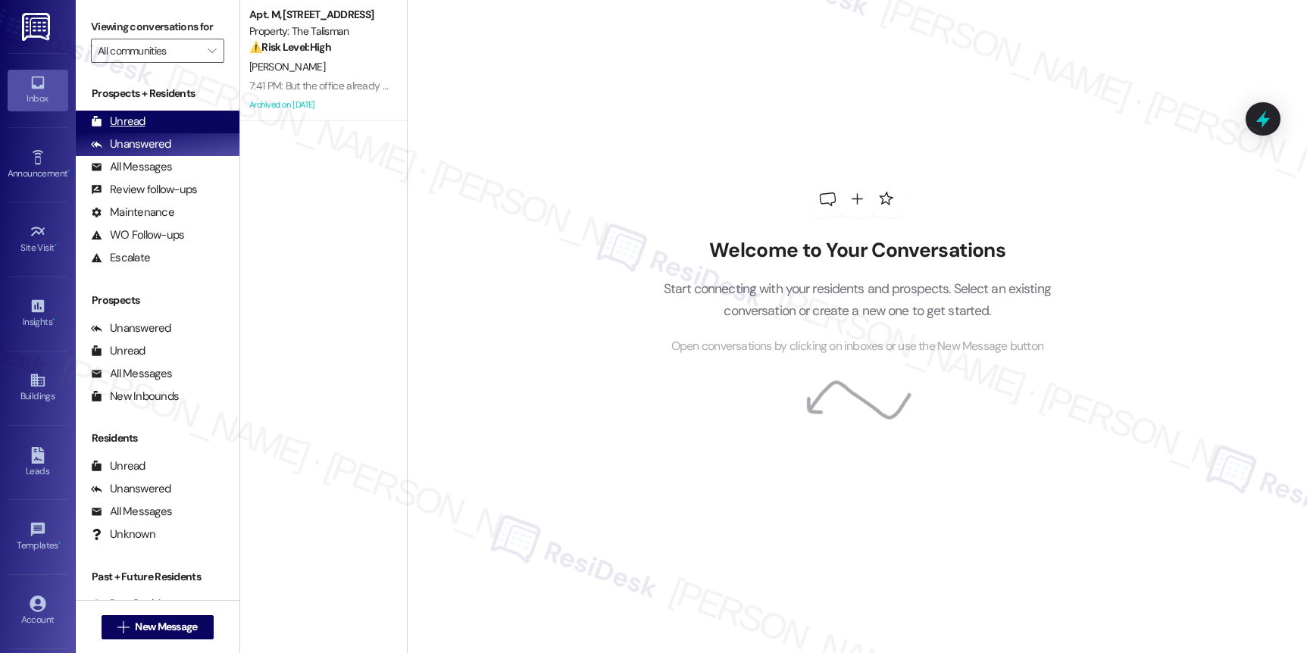
click at [122, 130] on div "Unread" at bounding box center [118, 122] width 55 height 16
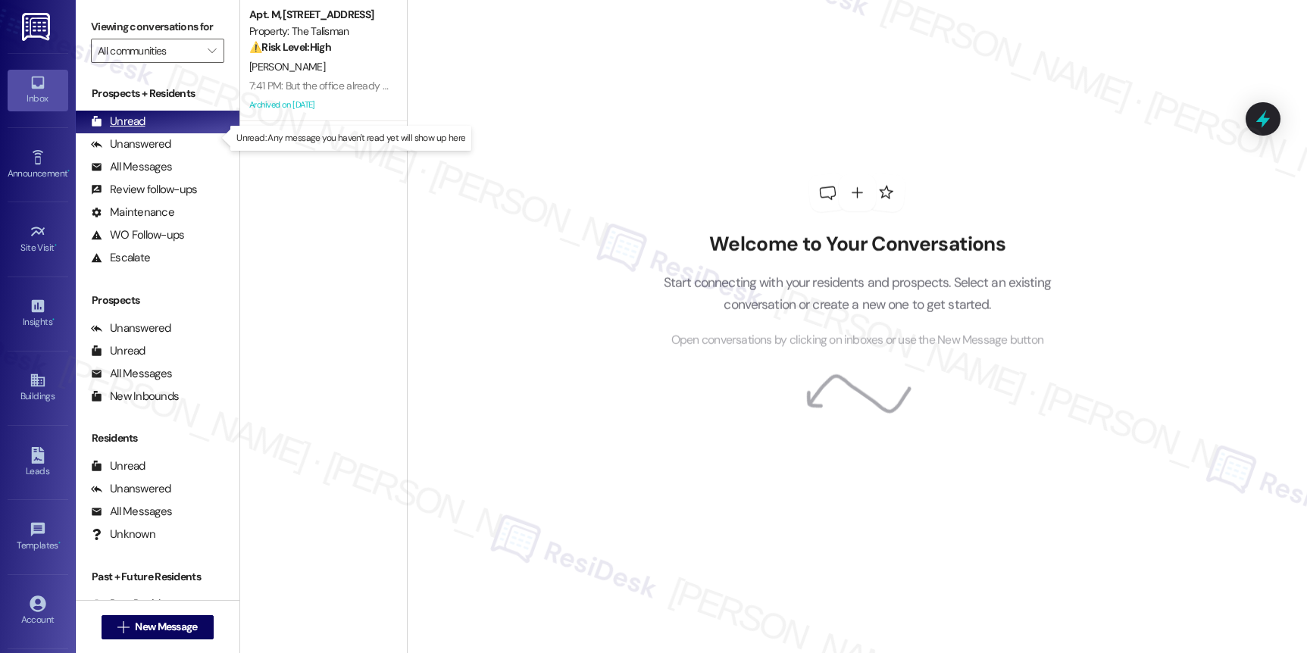
click at [123, 130] on div "Unread" at bounding box center [118, 122] width 55 height 16
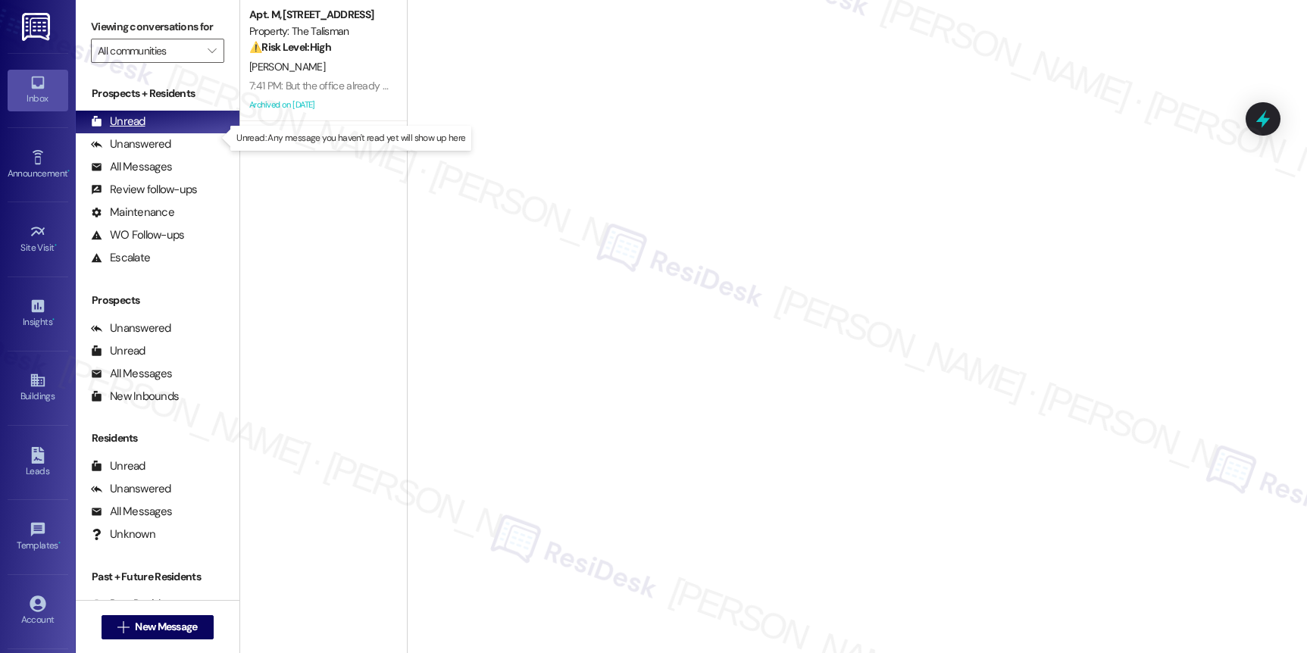
click at [123, 130] on div "Unread" at bounding box center [118, 122] width 55 height 16
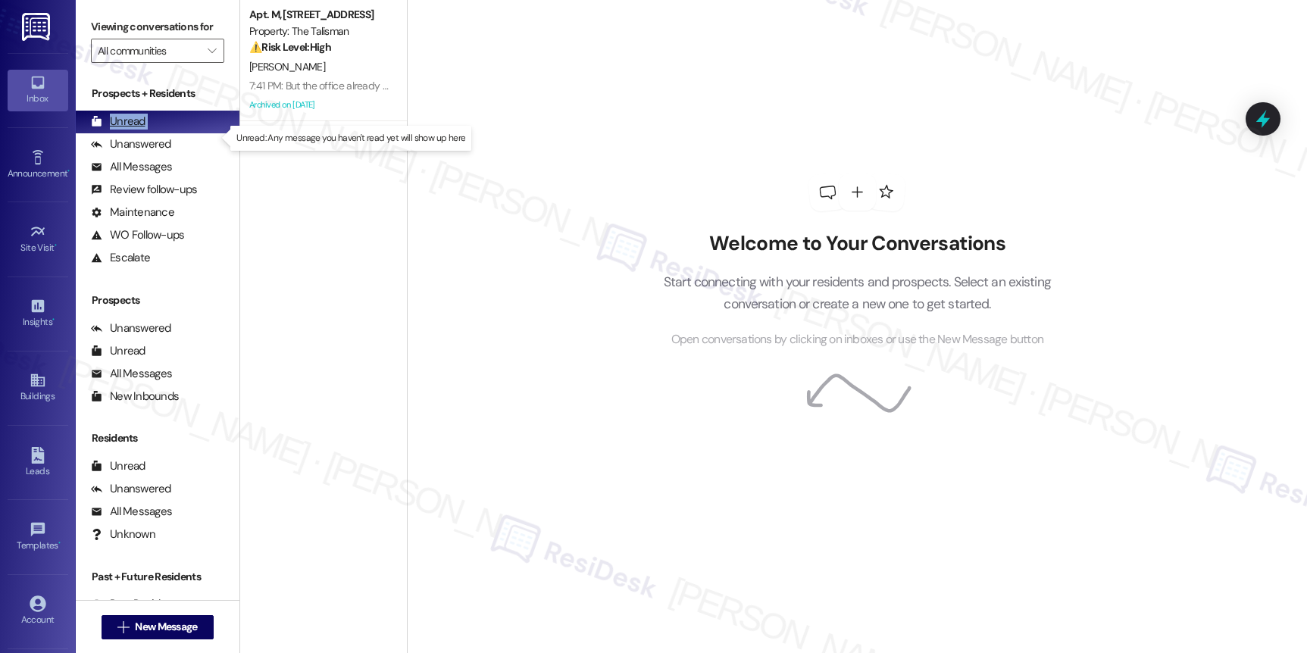
click at [123, 130] on div "Unread" at bounding box center [118, 122] width 55 height 16
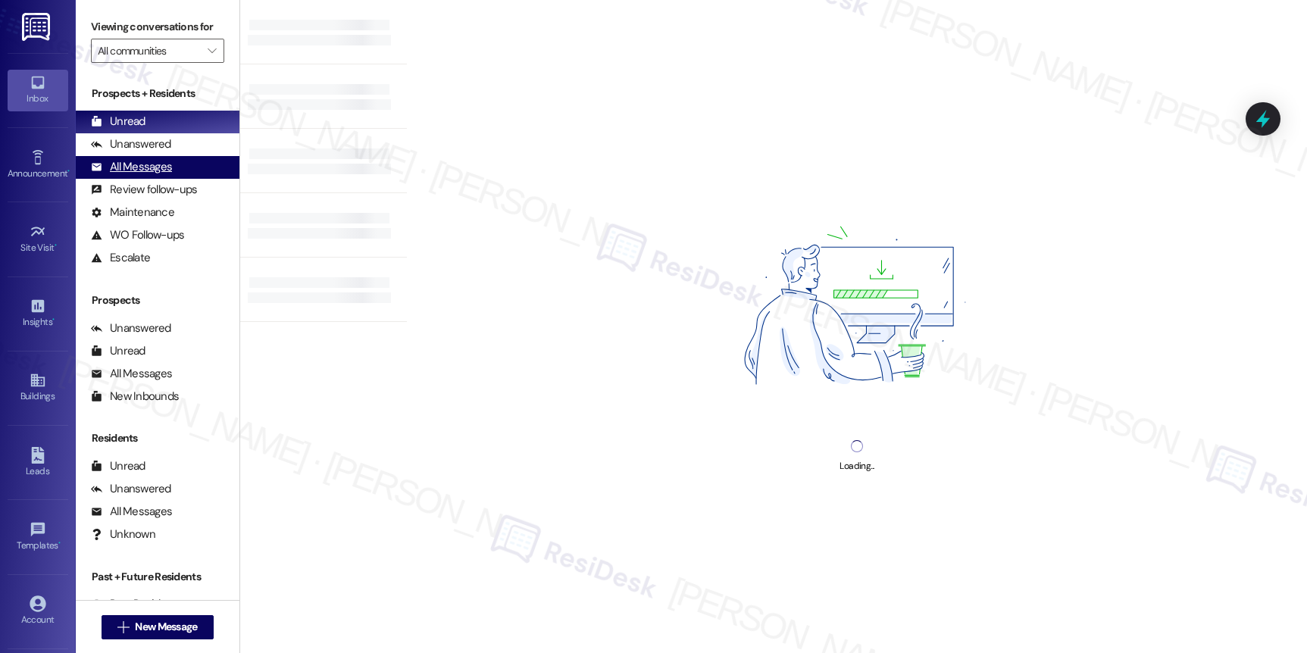
click at [157, 175] on div "All Messages" at bounding box center [131, 167] width 81 height 16
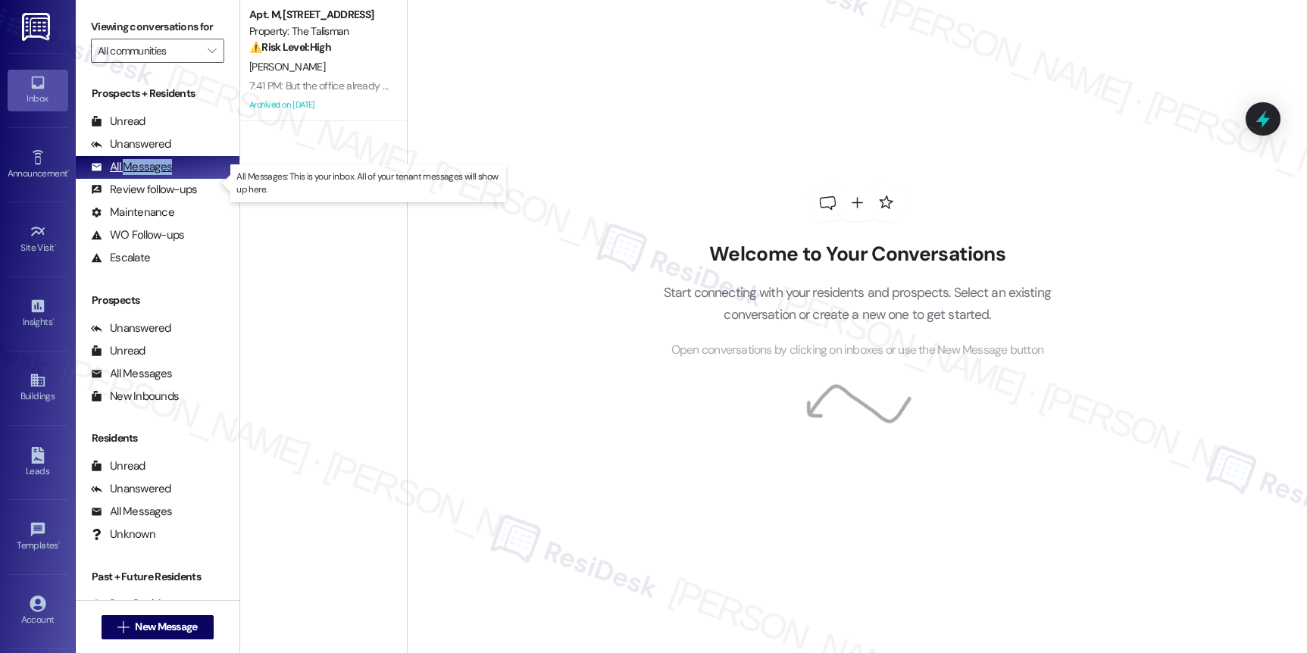
click at [157, 175] on div "All Messages" at bounding box center [131, 167] width 81 height 16
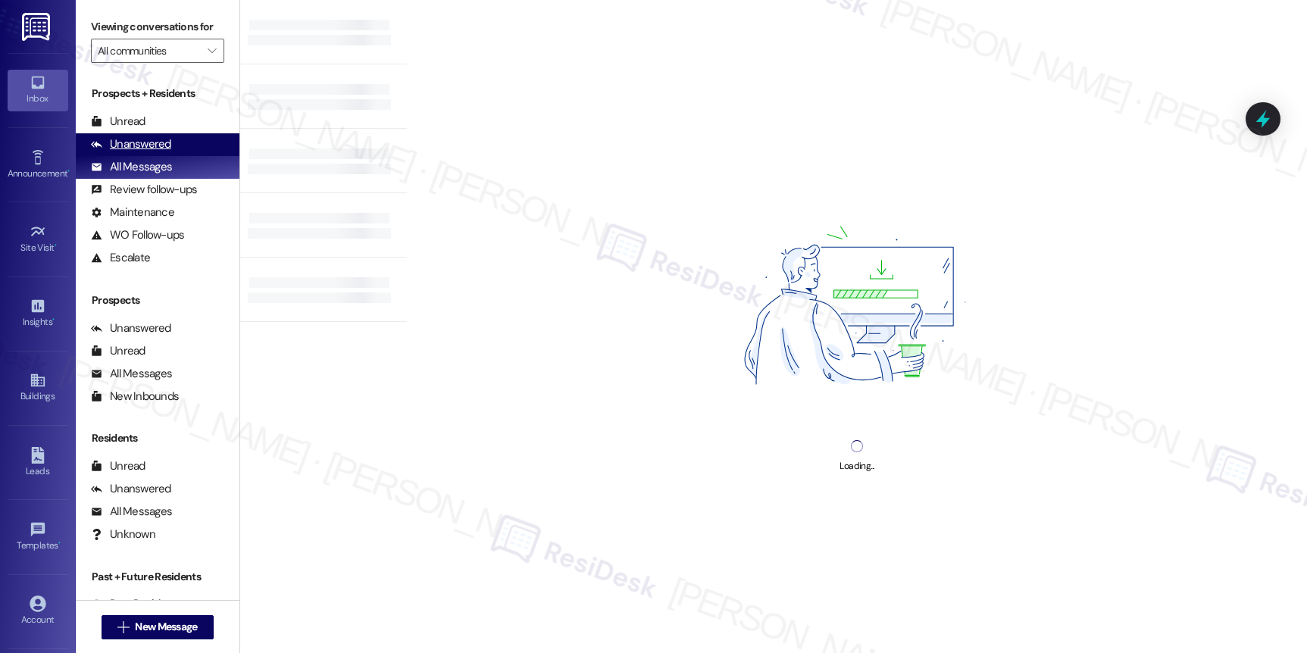
click at [152, 152] on div "Unanswered" at bounding box center [131, 144] width 80 height 16
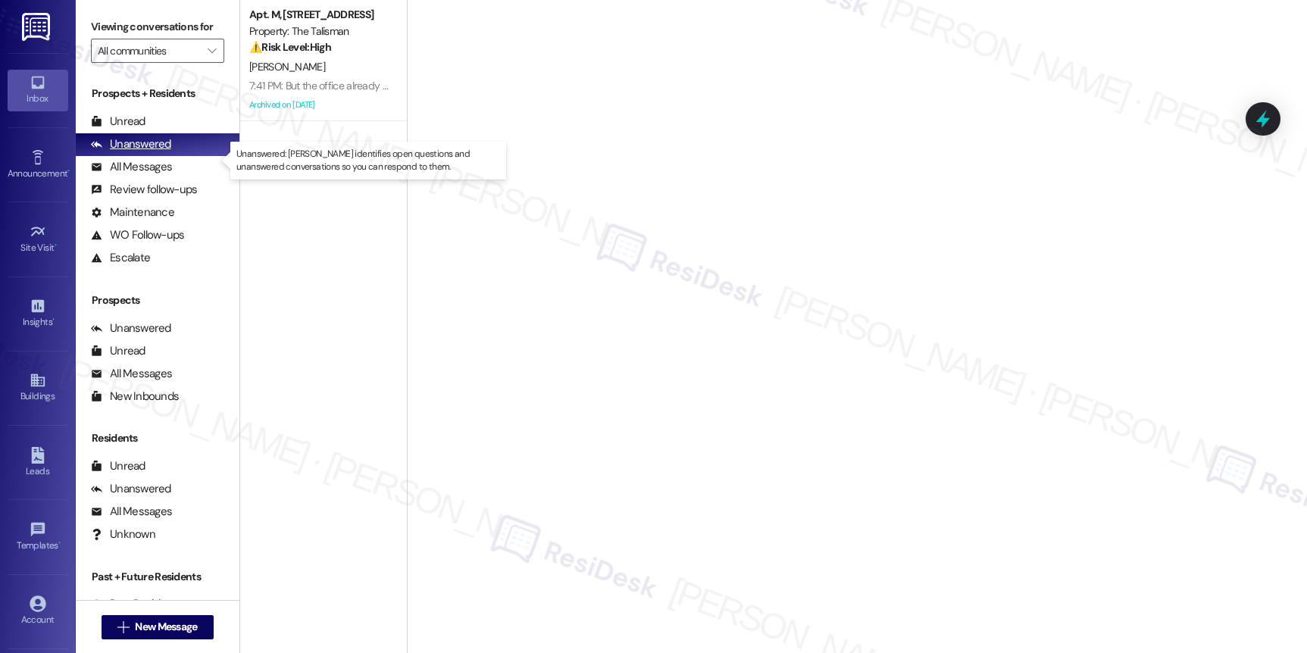
click at [152, 152] on div "Unanswered" at bounding box center [131, 144] width 80 height 16
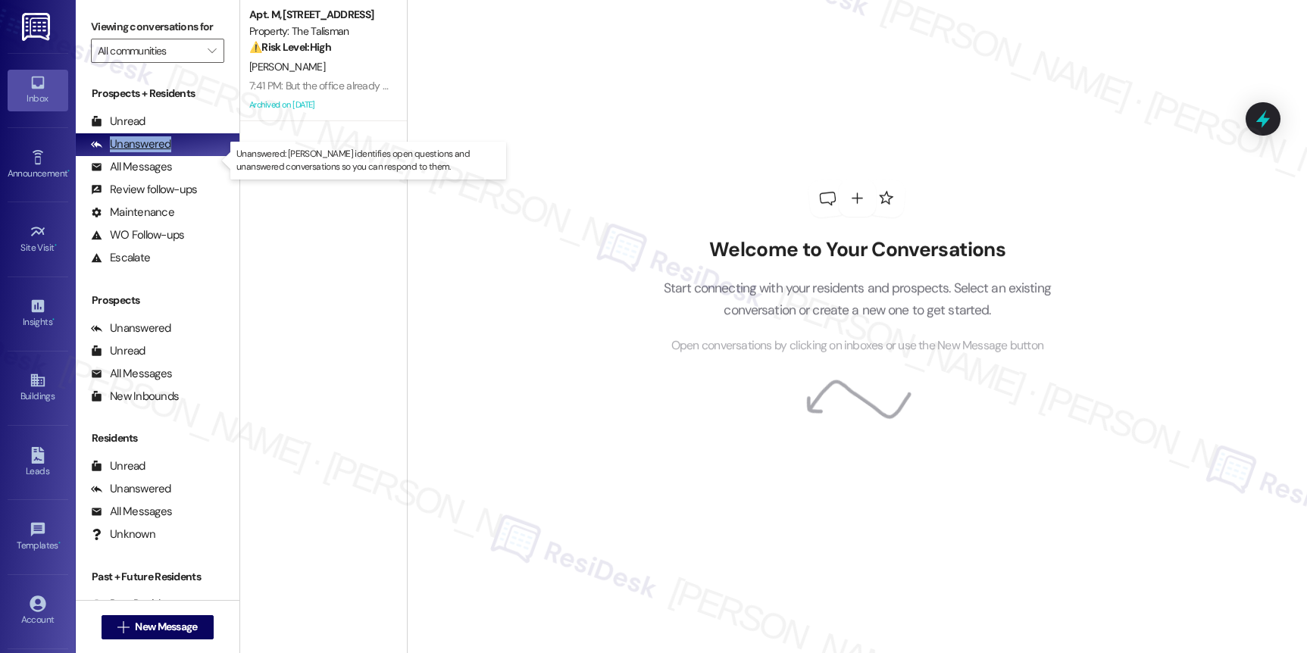
click at [152, 152] on div "Unanswered" at bounding box center [131, 144] width 80 height 16
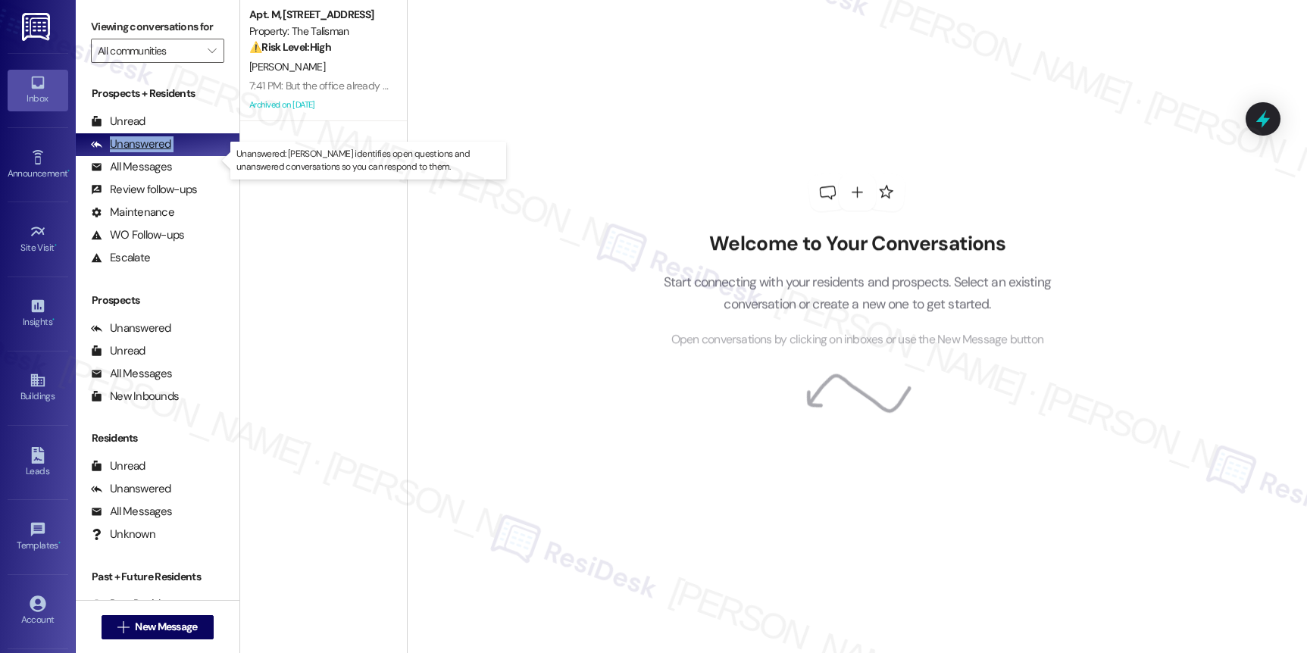
click at [152, 152] on div "Unanswered" at bounding box center [131, 144] width 80 height 16
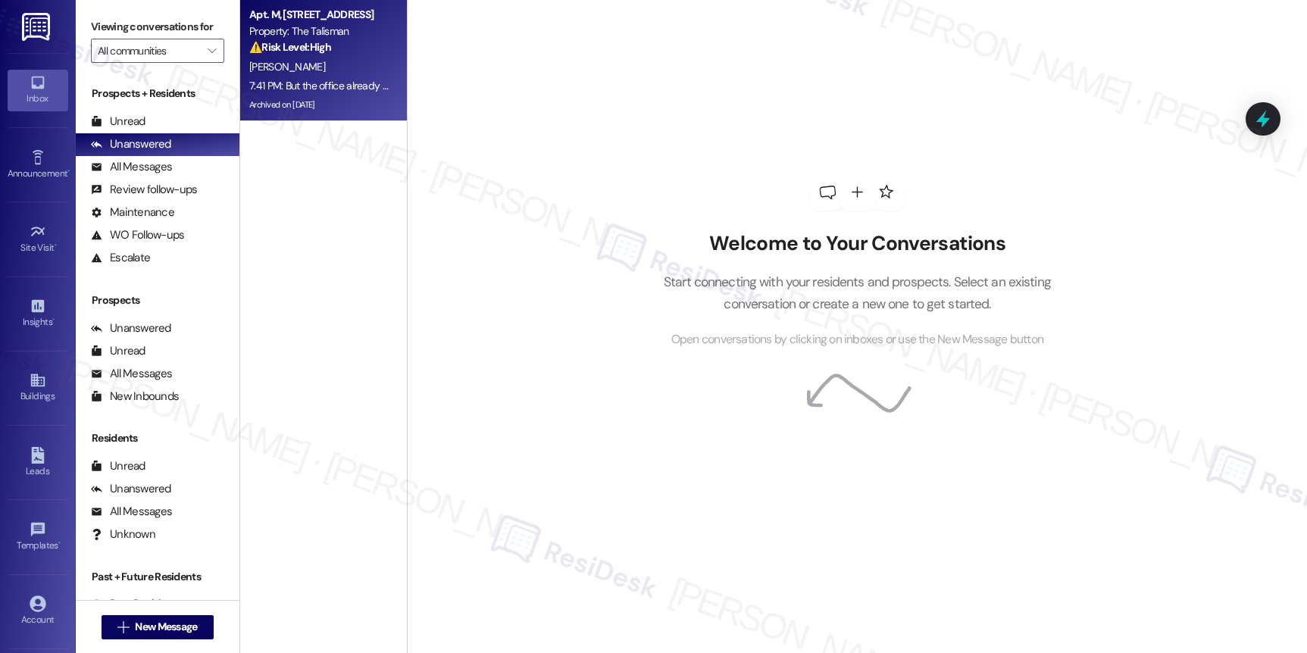
click at [336, 79] on div "7:41 PM: But the office already confirmed, though. 7:41 PM: But the office alre…" at bounding box center [356, 86] width 215 height 14
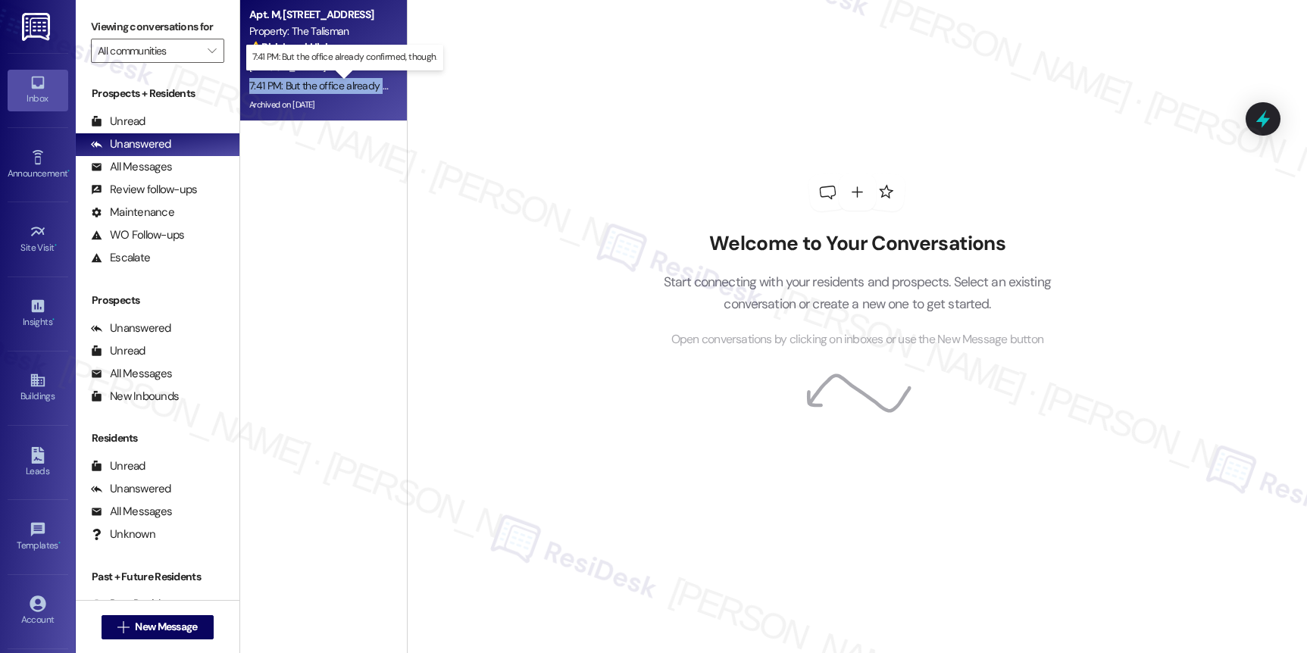
click at [336, 79] on div "7:41 PM: But the office already confirmed, though. 7:41 PM: But the office alre…" at bounding box center [356, 86] width 215 height 14
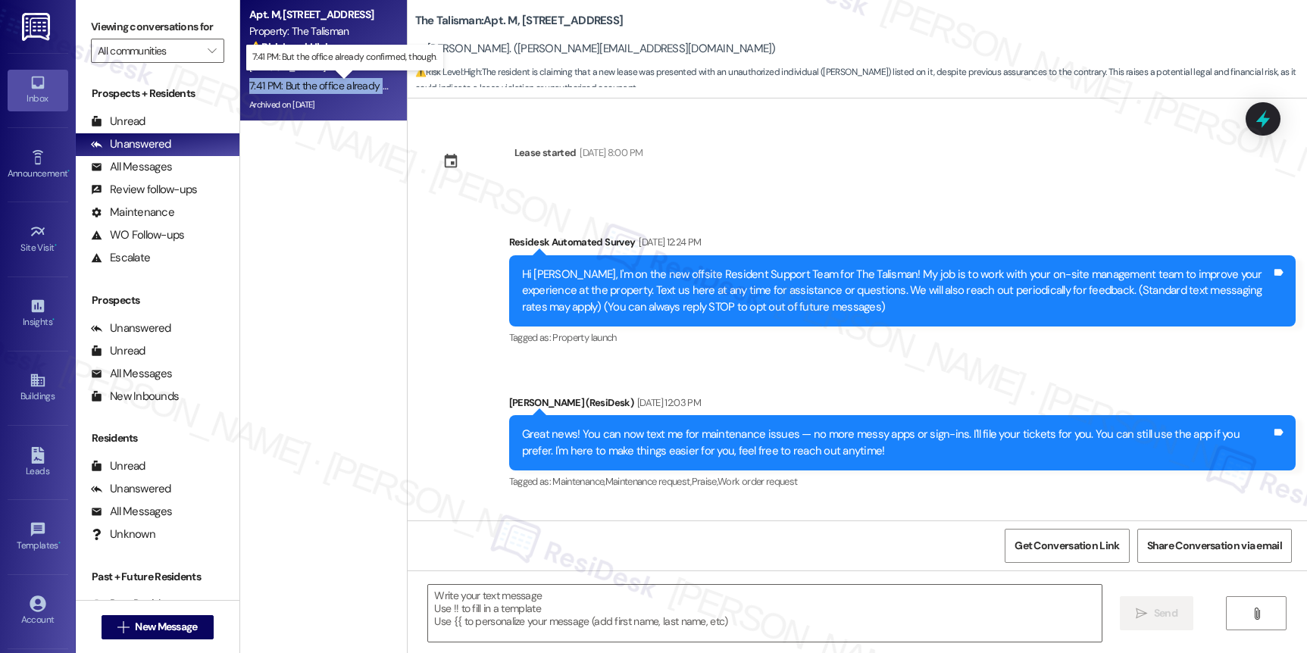
click at [336, 79] on div "7:41 PM: But the office already confirmed, though. 7:41 PM: But the office alre…" at bounding box center [356, 86] width 215 height 14
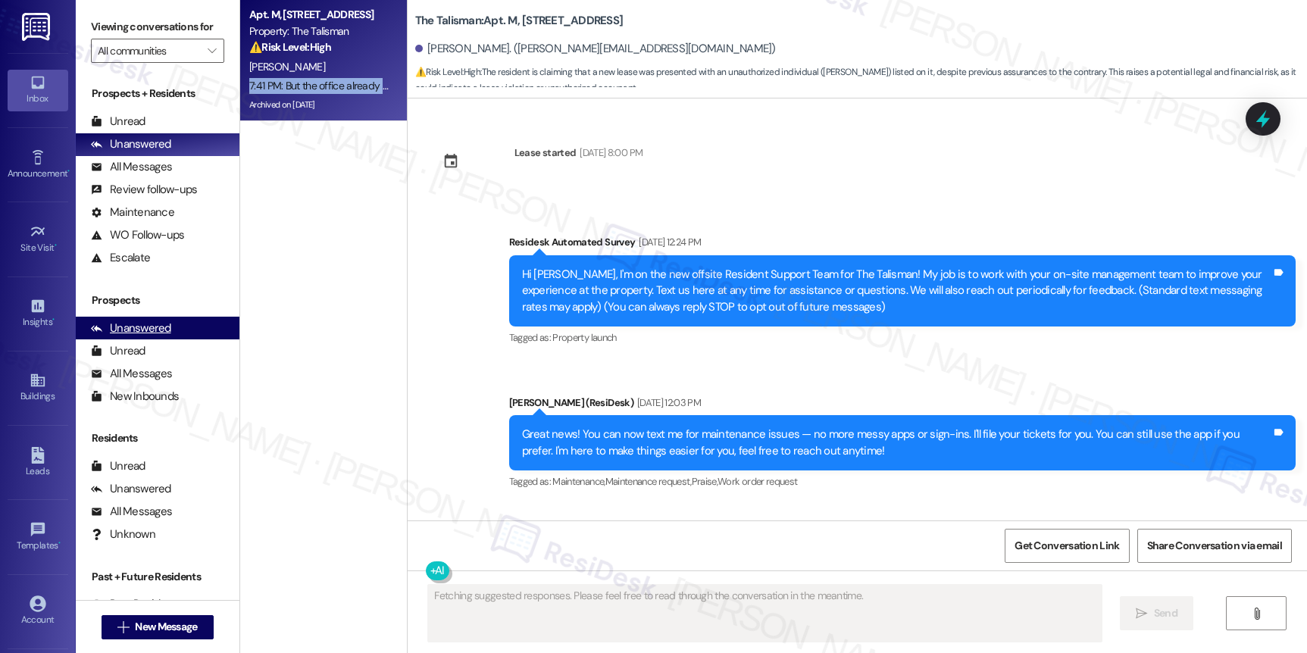
type textarea "Fetching suggested responses. Please feel free to read through the conversation…"
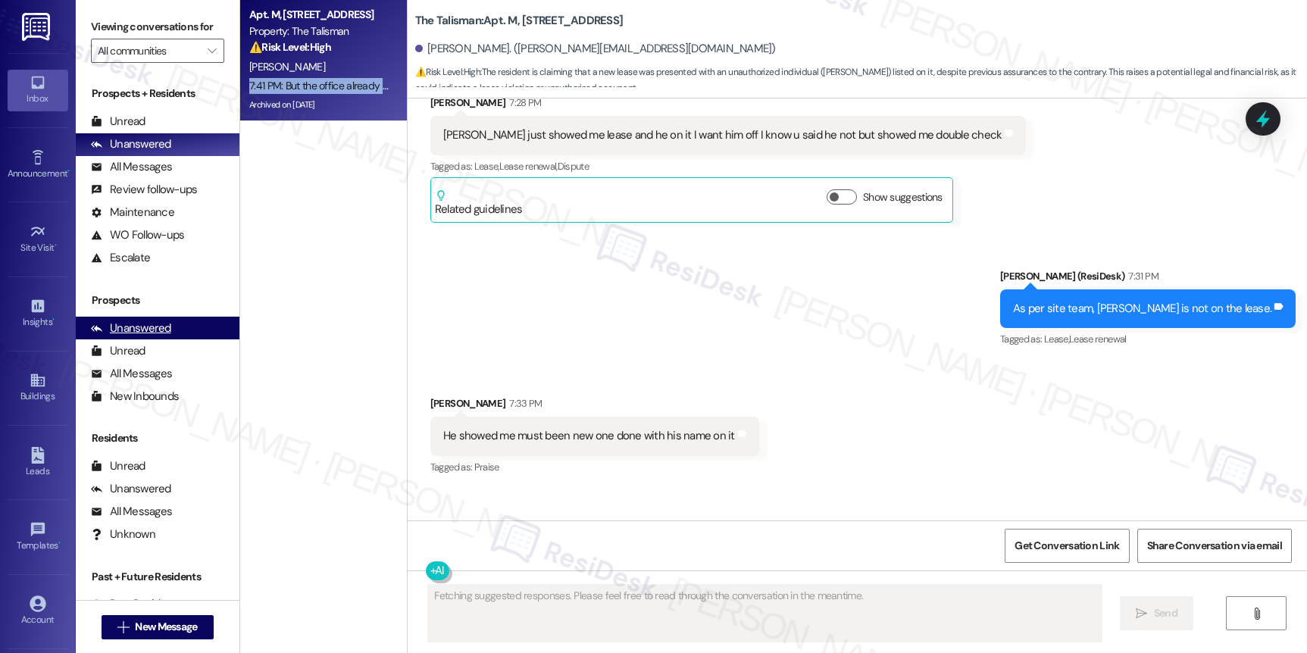
scroll to position [56306, 0]
click at [43, 614] on div "Account" at bounding box center [38, 619] width 76 height 15
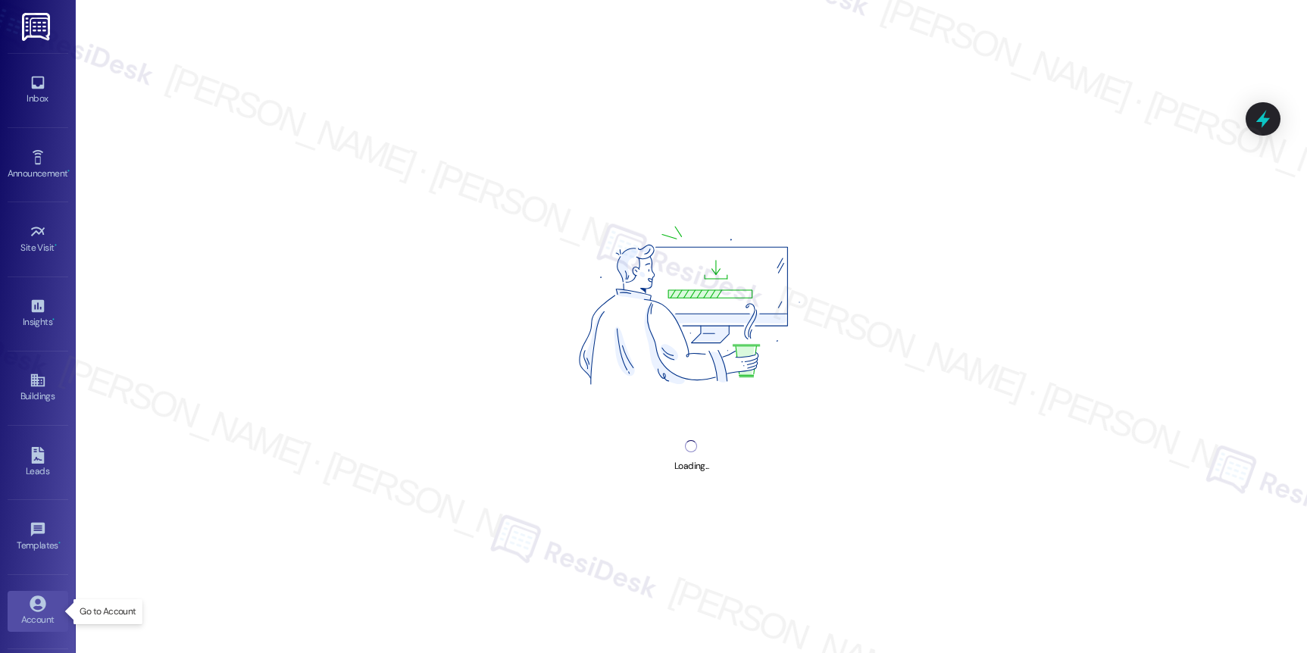
click at [43, 614] on div "Account" at bounding box center [38, 619] width 76 height 15
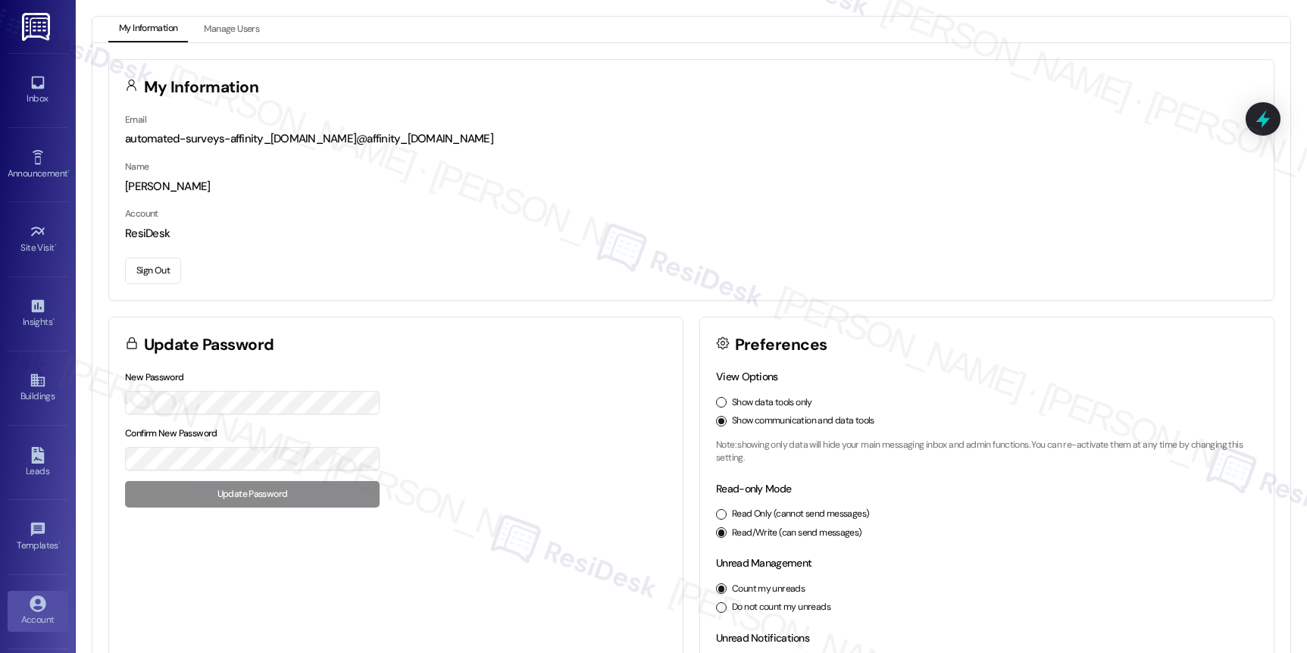
click at [152, 261] on button "Sign Out" at bounding box center [153, 271] width 56 height 27
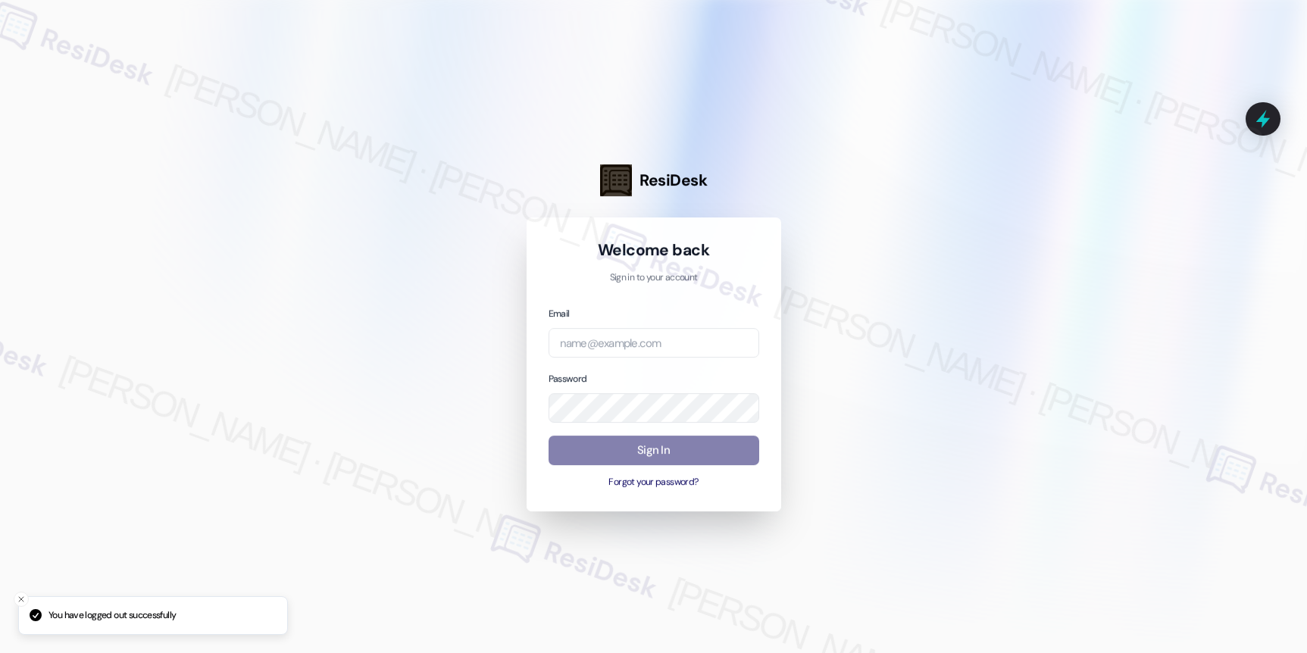
click at [152, 261] on div at bounding box center [653, 326] width 1307 height 653
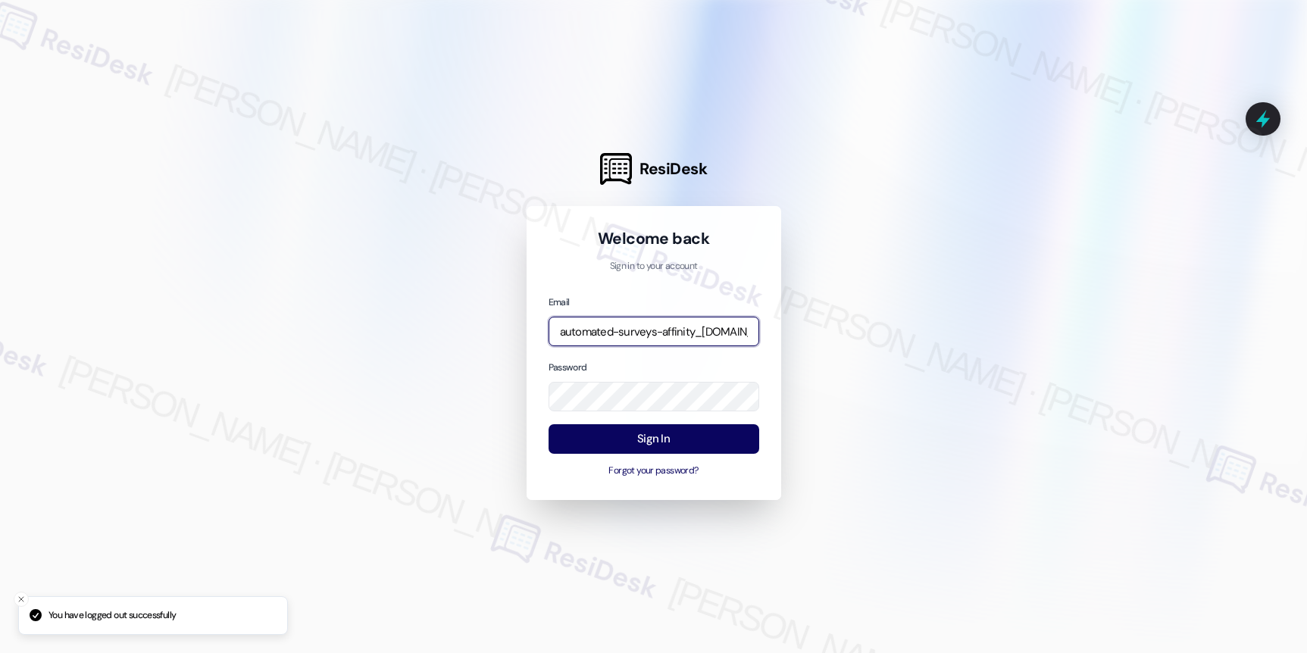
click at [656, 336] on input "automated-surveys-affinity_[DOMAIN_NAME]@affinity_[DOMAIN_NAME]" at bounding box center [654, 332] width 211 height 30
type input "[EMAIL_ADDRESS][DOMAIN_NAME]"
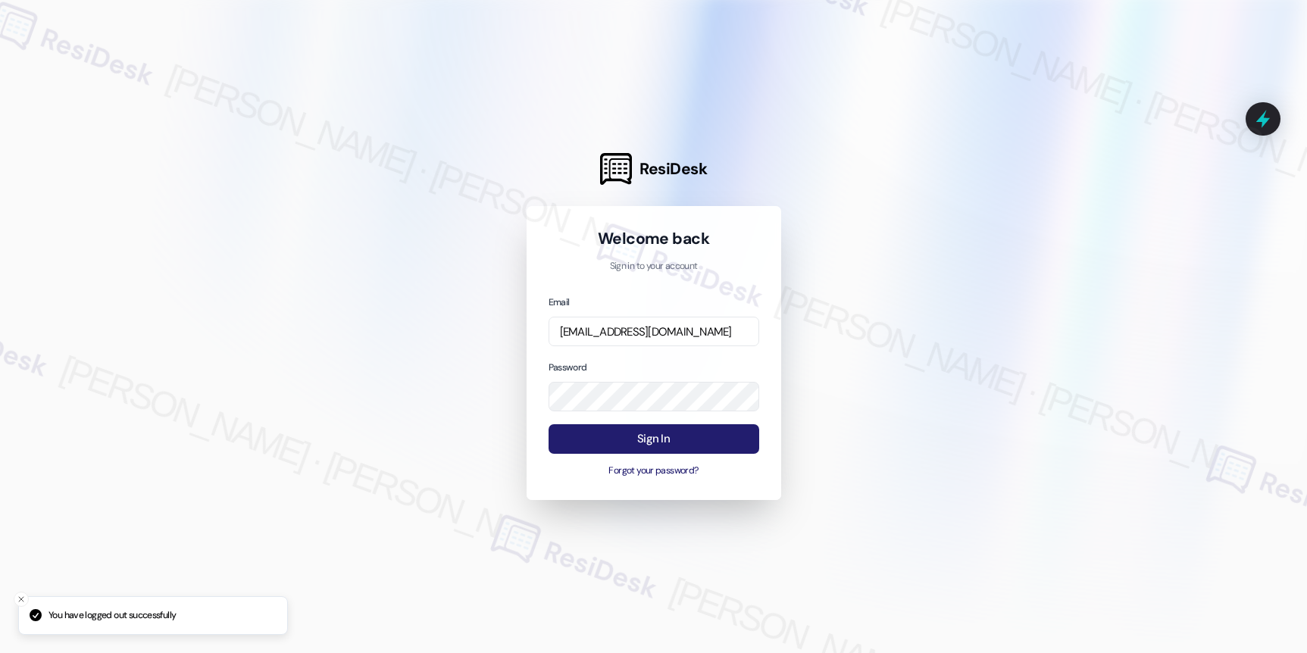
click at [677, 444] on button "Sign In" at bounding box center [654, 439] width 211 height 30
